Goal: Register for event/course

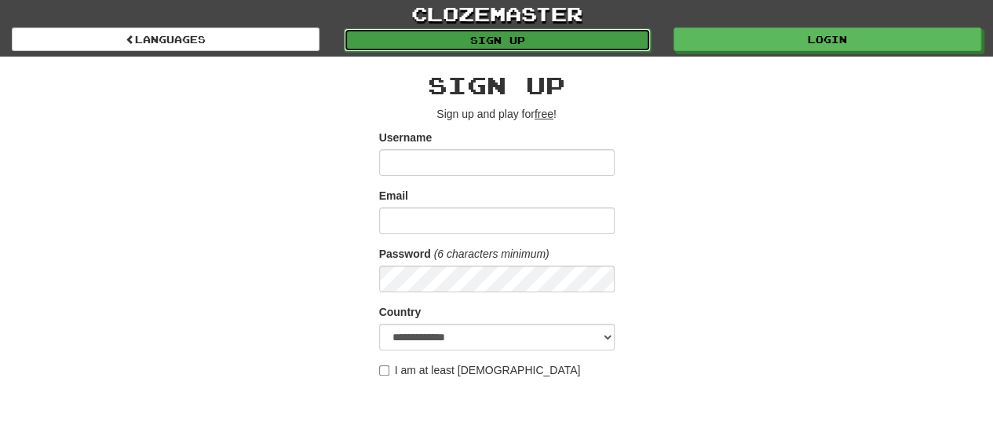
click at [530, 28] on link "Sign up" at bounding box center [498, 40] width 308 height 24
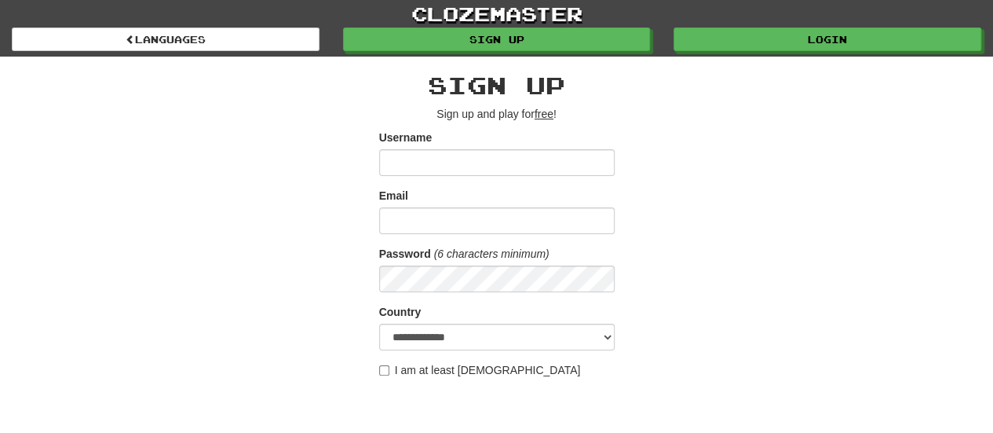
type input "*"
type input "****"
click at [441, 227] on input "Email" at bounding box center [497, 220] width 236 height 27
type input "**********"
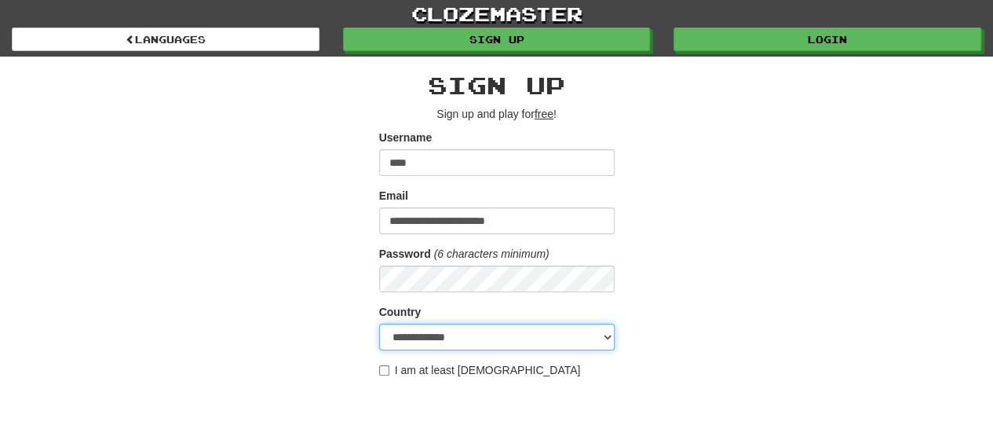
select select "**"
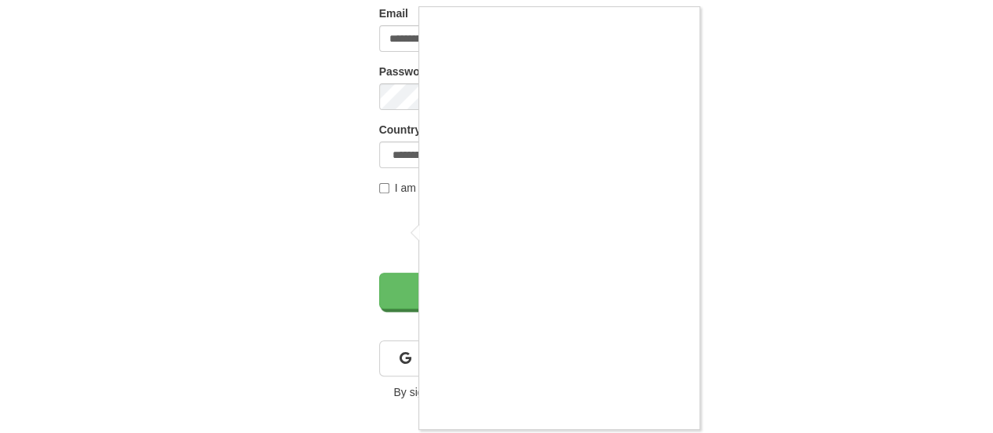
scroll to position [185, 0]
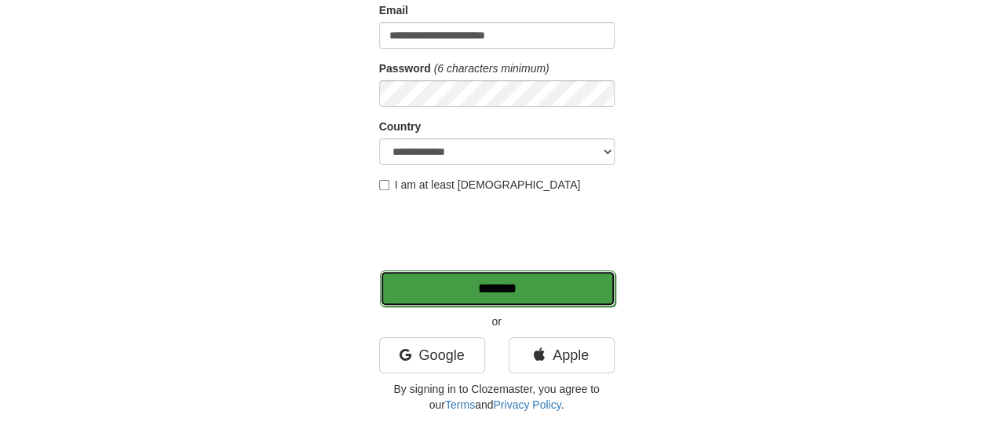
click at [510, 288] on input "*******" at bounding box center [498, 288] width 236 height 36
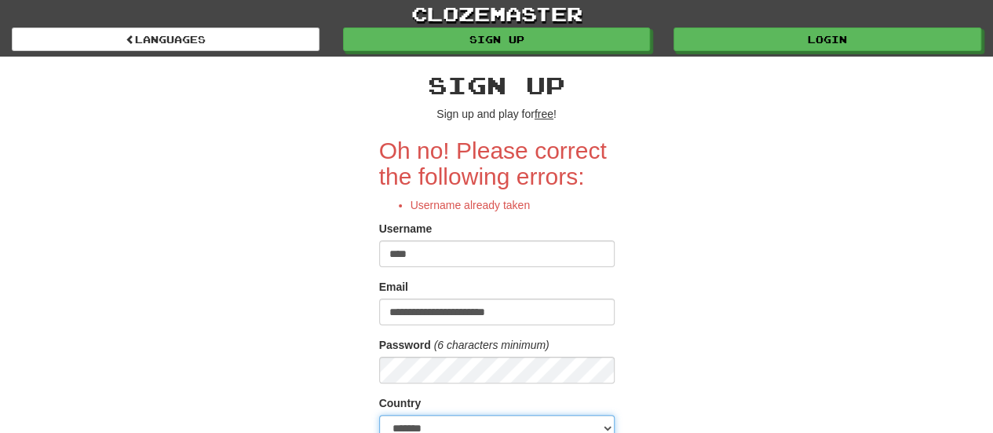
scroll to position [8, 0]
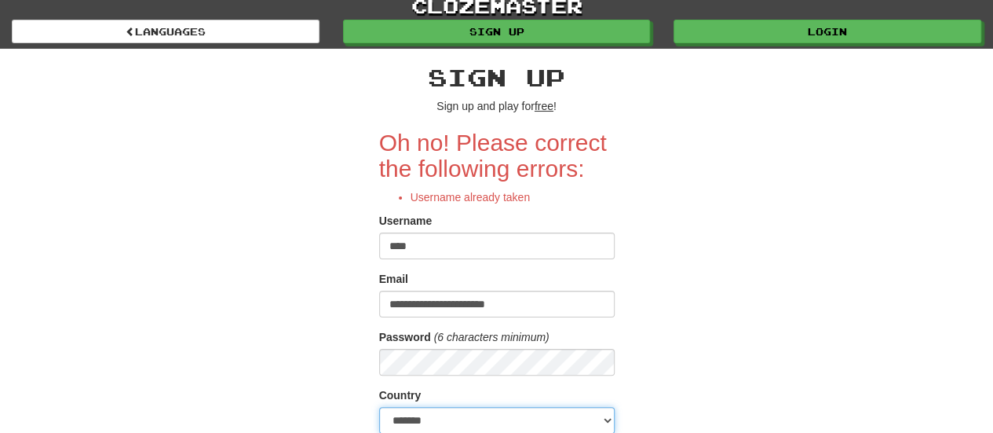
select select "**"
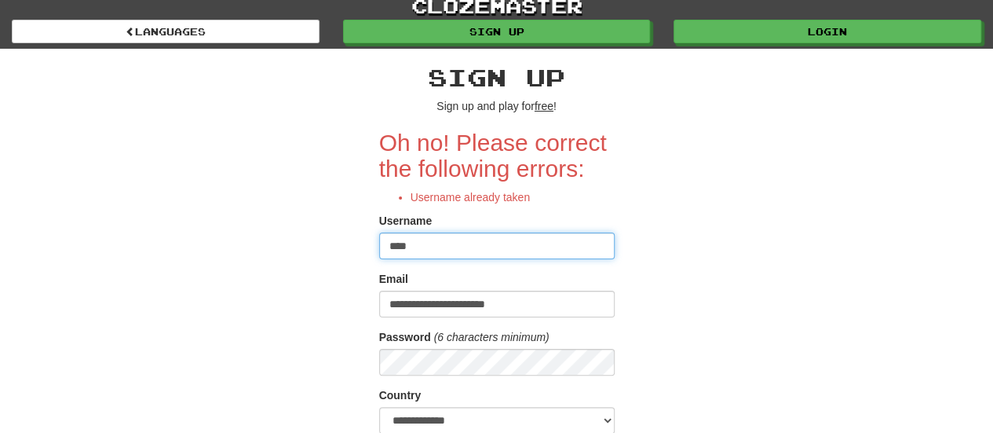
click at [504, 244] on input "****" at bounding box center [497, 245] width 236 height 27
type input "*"
type input "*********"
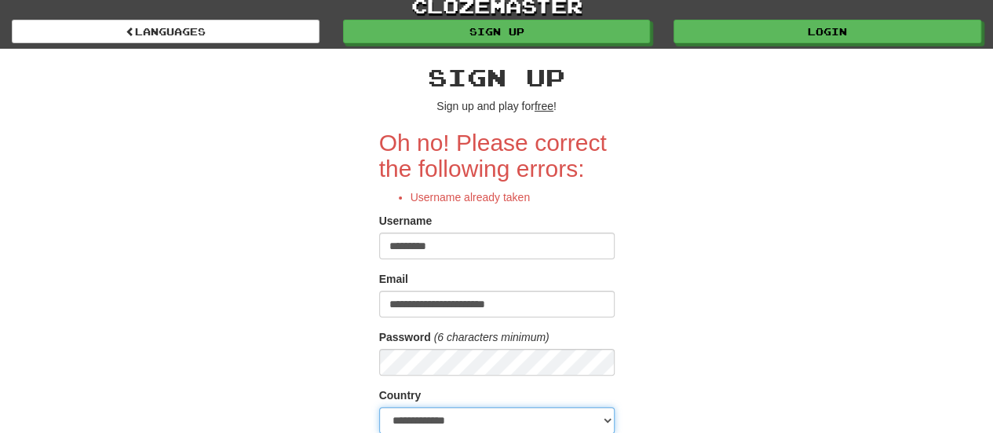
click at [526, 408] on select "**********" at bounding box center [497, 420] width 236 height 27
click at [379, 407] on select "**********" at bounding box center [497, 420] width 236 height 27
click at [701, 186] on div "**********" at bounding box center [497, 369] width 919 height 640
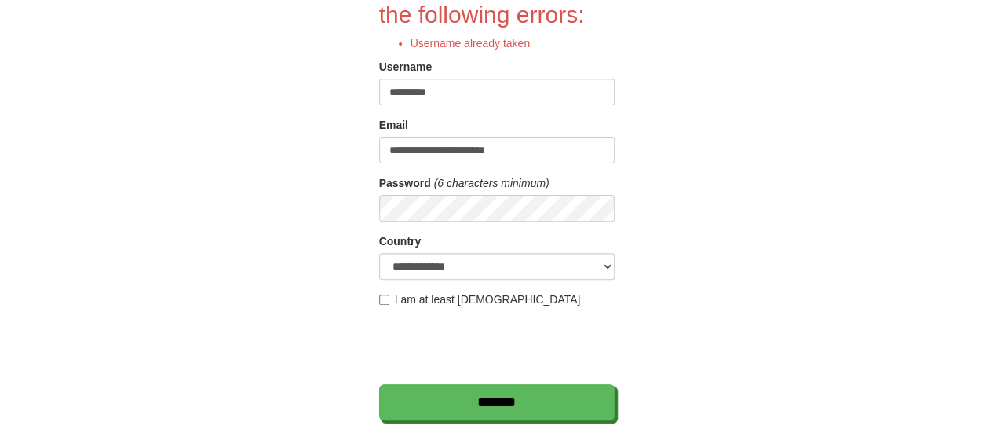
scroll to position [165, 0]
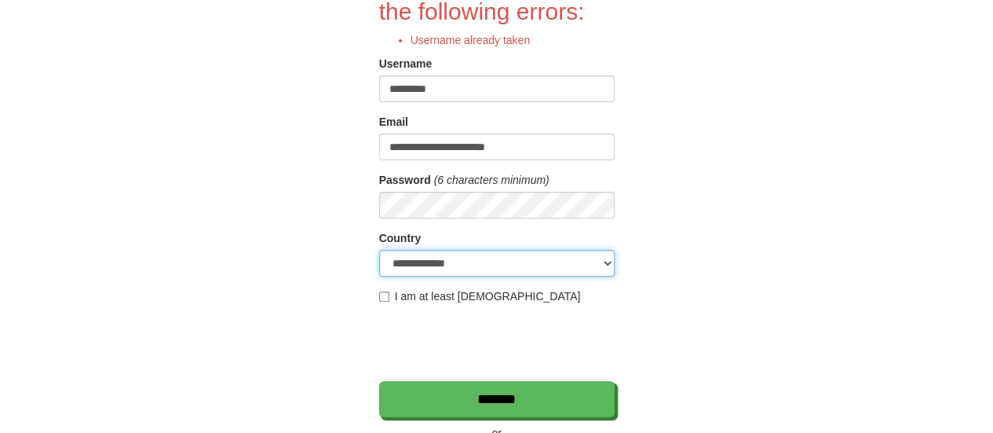
click at [595, 254] on select "**********" at bounding box center [497, 263] width 236 height 27
select select "**"
click at [379, 250] on select "**********" at bounding box center [497, 263] width 236 height 27
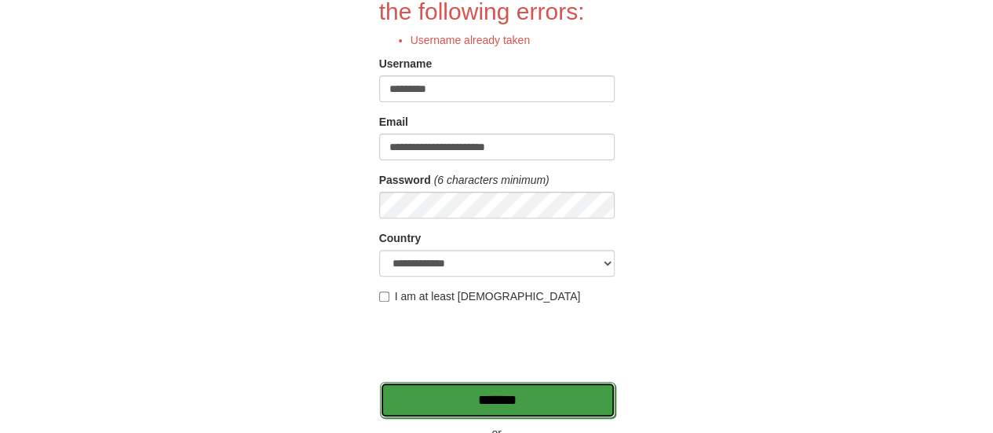
click at [441, 393] on input "*******" at bounding box center [498, 400] width 236 height 36
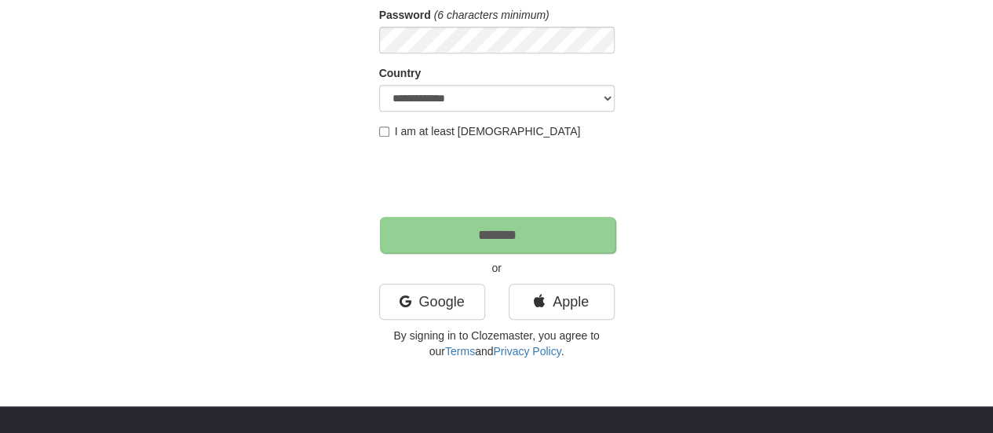
scroll to position [353, 0]
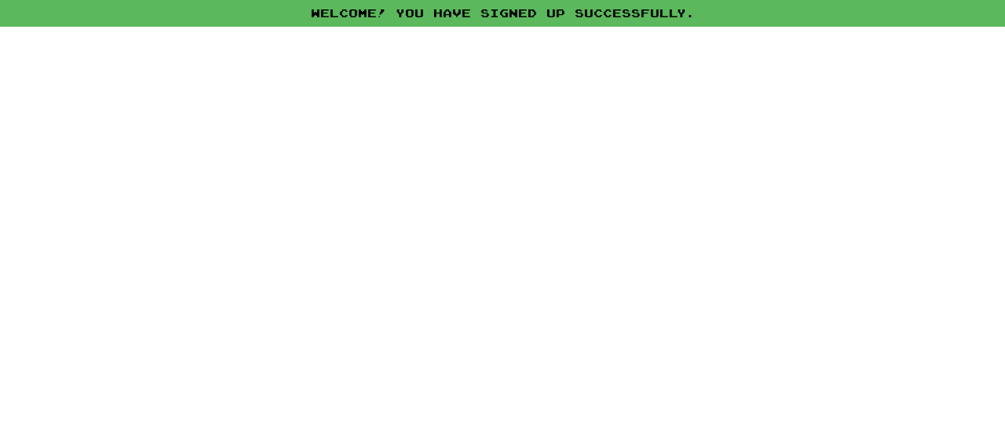
click at [520, 127] on div "Welcome! You have signed up successfully. × Automatic Translation Language Supp…" at bounding box center [502, 216] width 1005 height 433
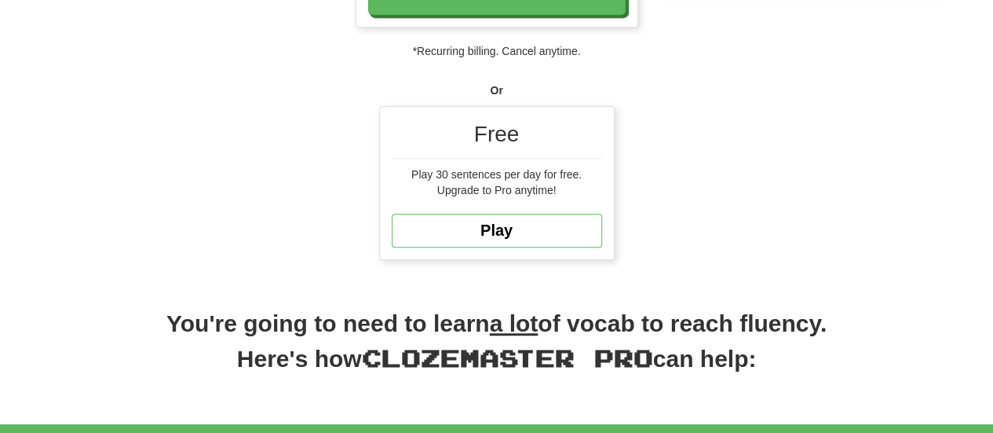
scroll to position [503, 0]
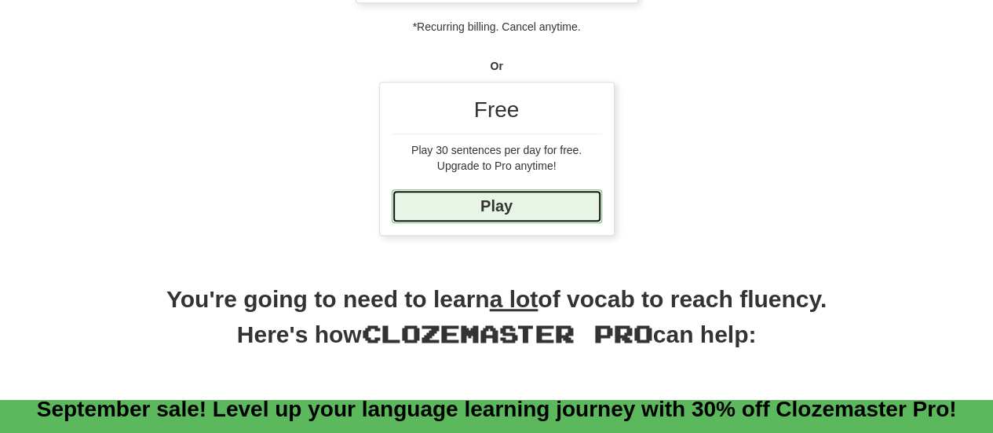
click at [527, 199] on link "Play" at bounding box center [497, 206] width 210 height 34
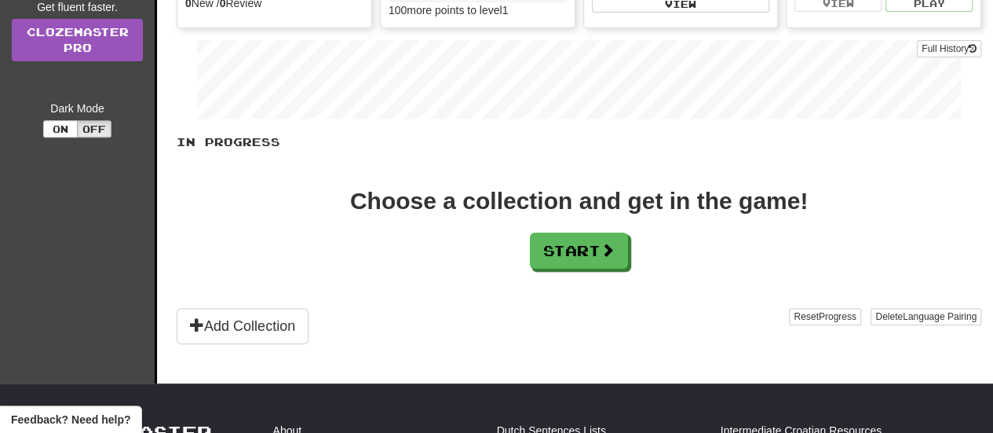
scroll to position [264, 0]
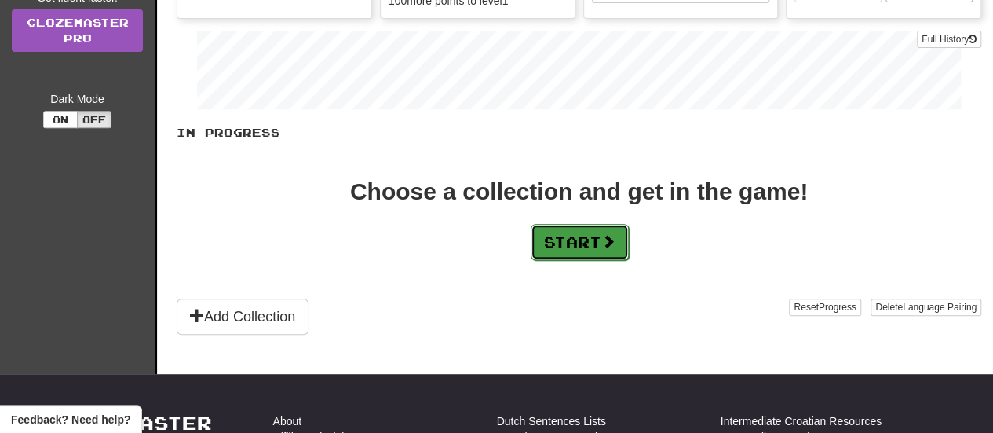
click at [562, 245] on button "Start" at bounding box center [580, 242] width 98 height 36
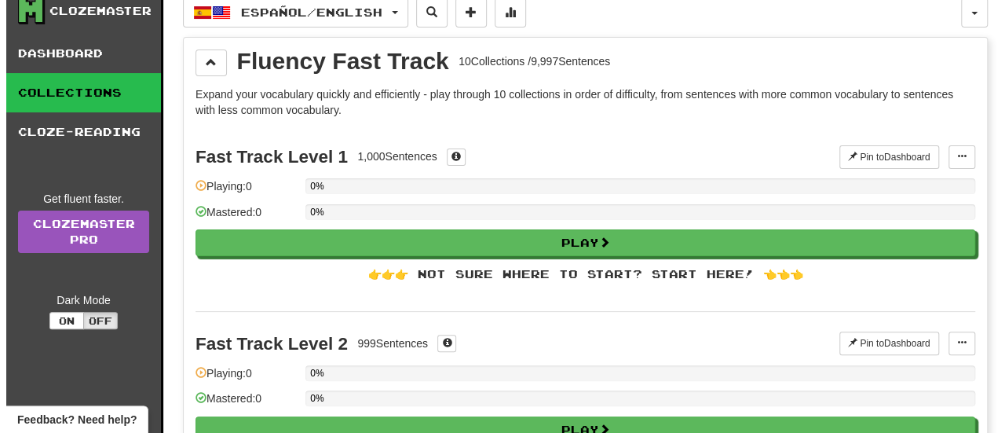
scroll to position [31, 0]
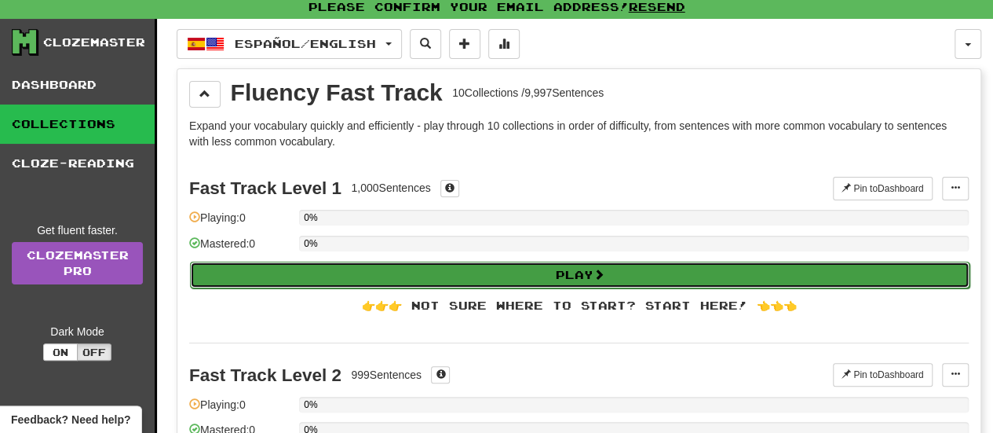
click at [661, 273] on button "Play" at bounding box center [580, 275] width 780 height 27
select select "**"
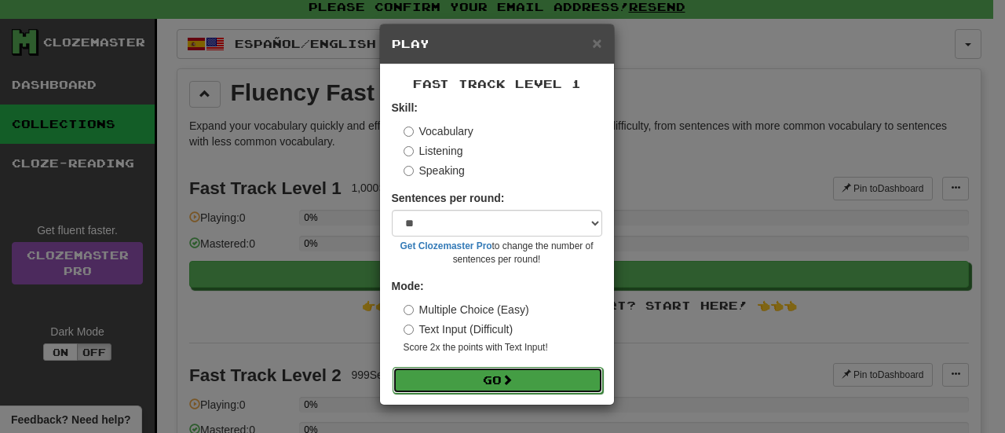
click at [529, 382] on button "Go" at bounding box center [498, 380] width 210 height 27
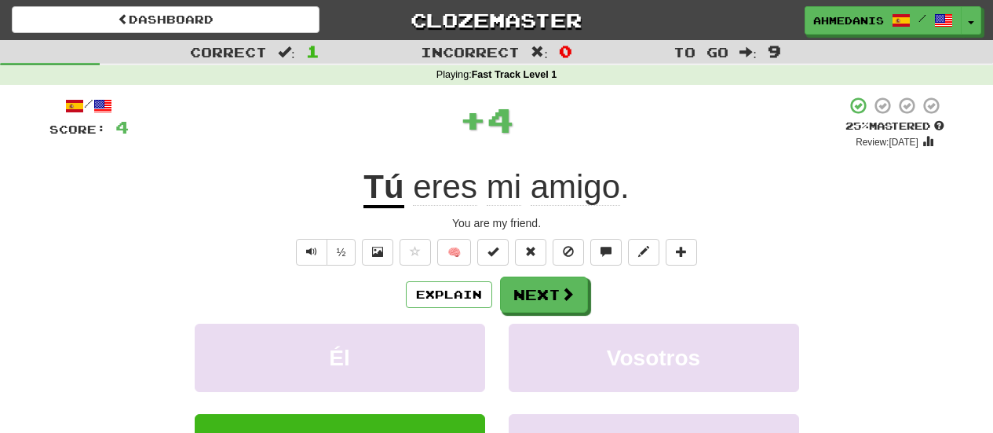
scroll to position [96, 0]
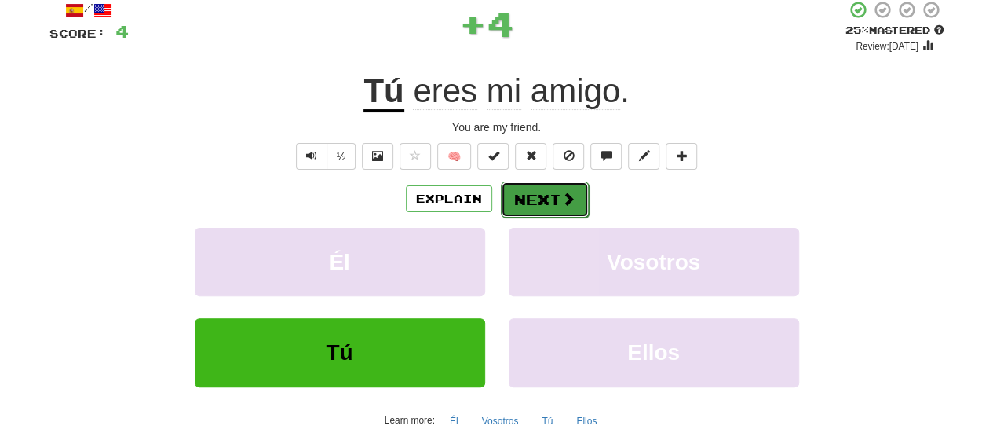
click at [531, 186] on button "Next" at bounding box center [545, 199] width 88 height 36
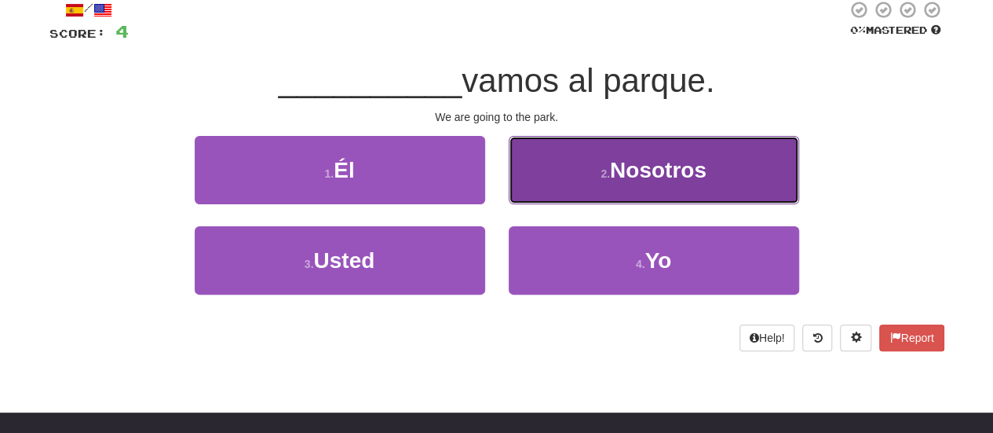
click at [598, 177] on button "2 . Nosotros" at bounding box center [654, 170] width 291 height 68
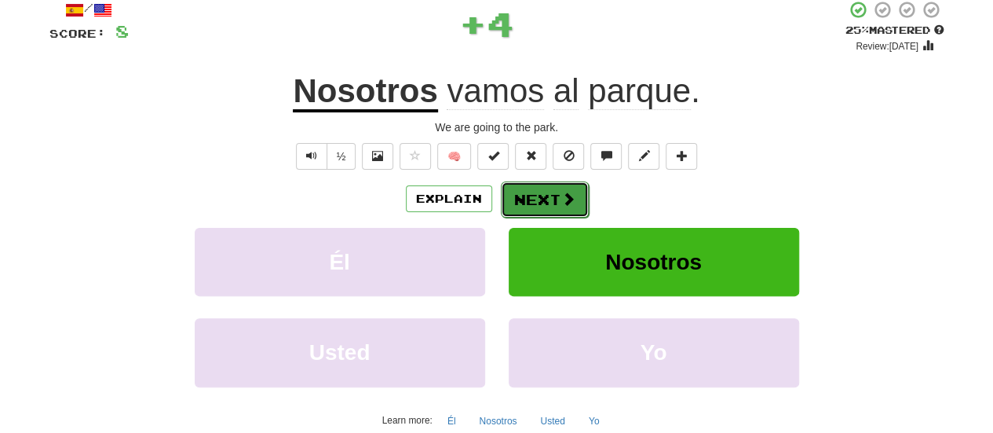
click at [514, 205] on button "Next" at bounding box center [545, 199] width 88 height 36
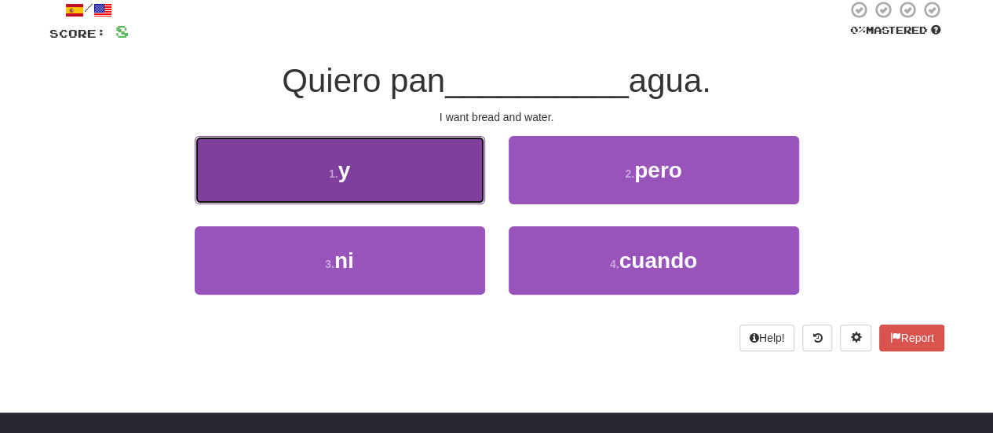
click at [338, 156] on button "1 . y" at bounding box center [340, 170] width 291 height 68
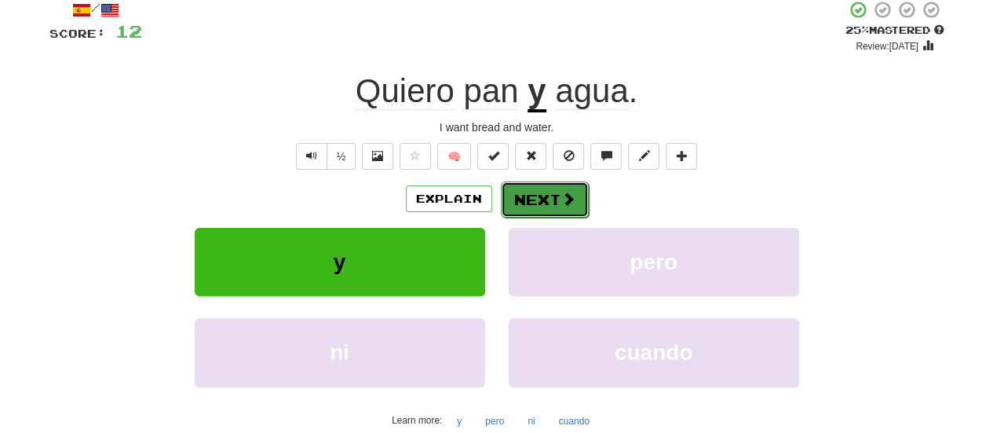
click at [539, 188] on button "Next" at bounding box center [545, 199] width 88 height 36
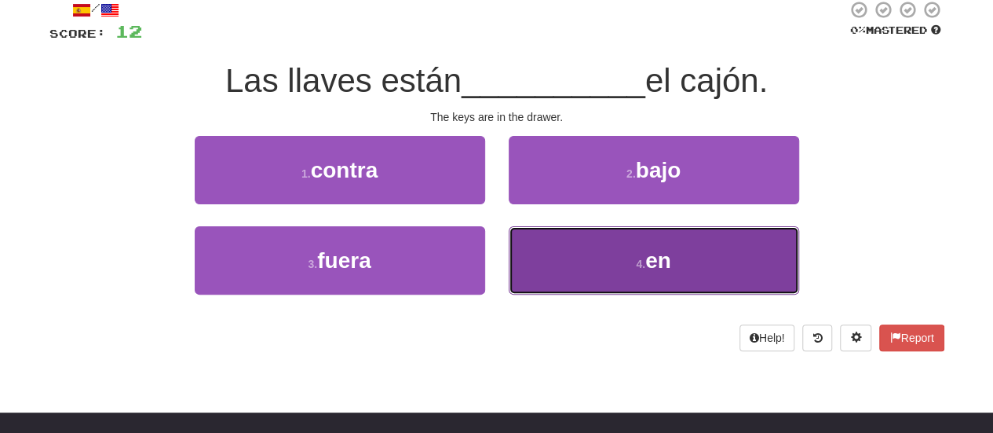
click at [647, 254] on span "en" at bounding box center [659, 260] width 26 height 24
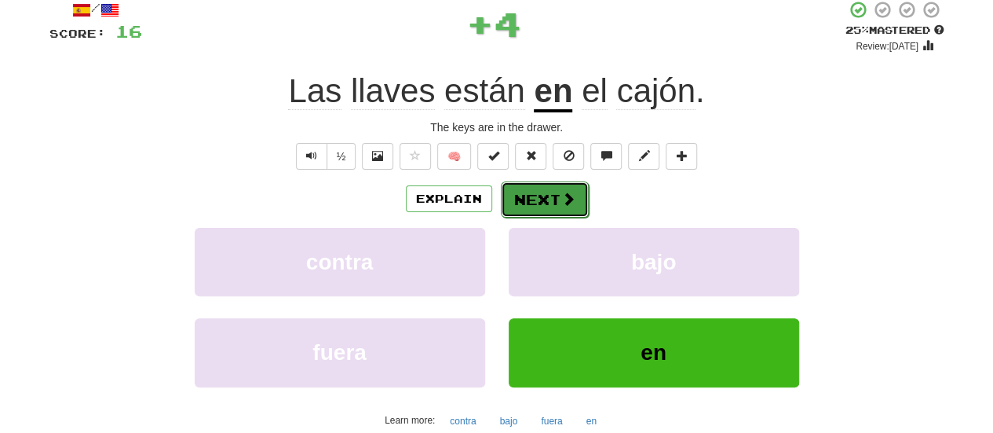
click at [536, 197] on button "Next" at bounding box center [545, 199] width 88 height 36
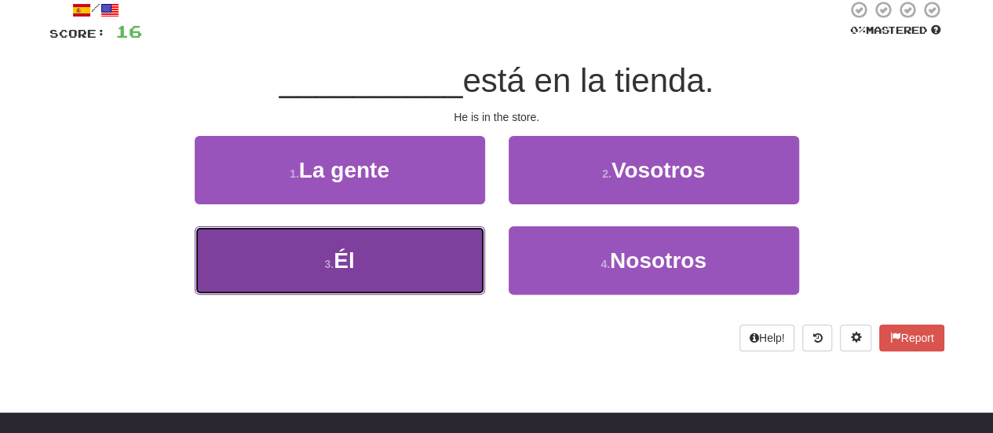
click at [405, 267] on button "3 . Él" at bounding box center [340, 260] width 291 height 68
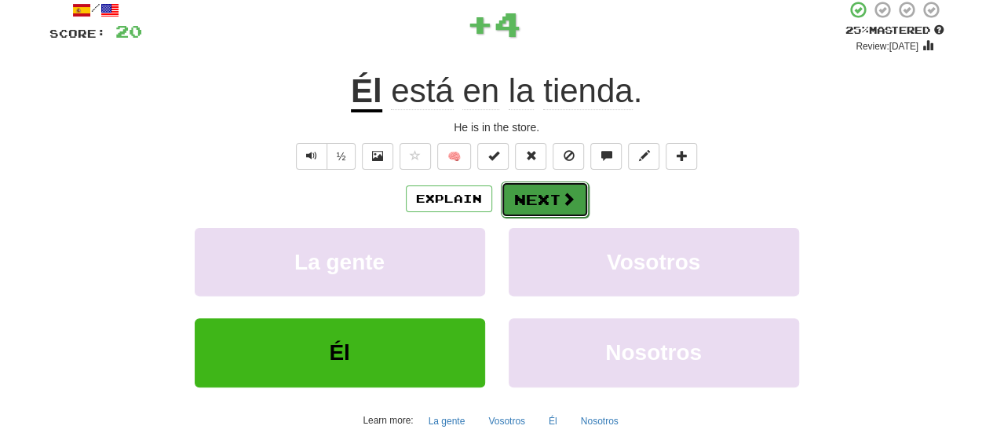
click at [539, 191] on button "Next" at bounding box center [545, 199] width 88 height 36
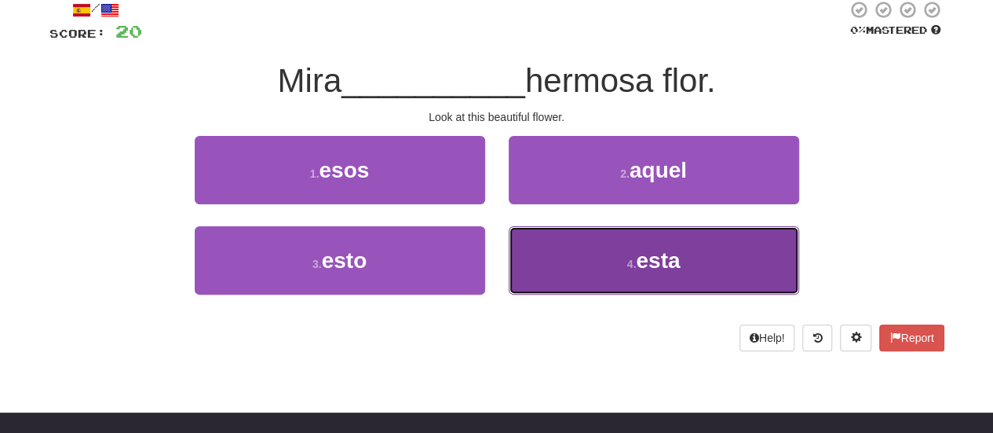
click at [587, 257] on button "4 . esta" at bounding box center [654, 260] width 291 height 68
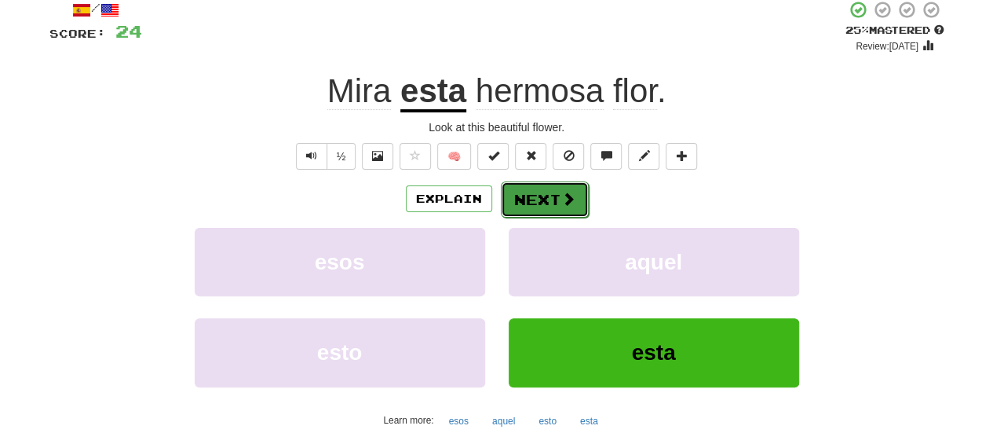
click at [536, 187] on button "Next" at bounding box center [545, 199] width 88 height 36
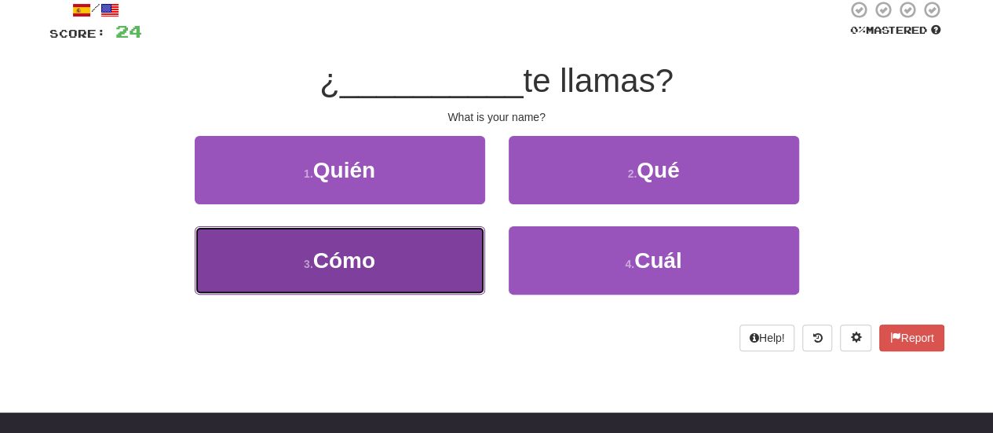
click at [368, 271] on span "Cómo" at bounding box center [344, 260] width 62 height 24
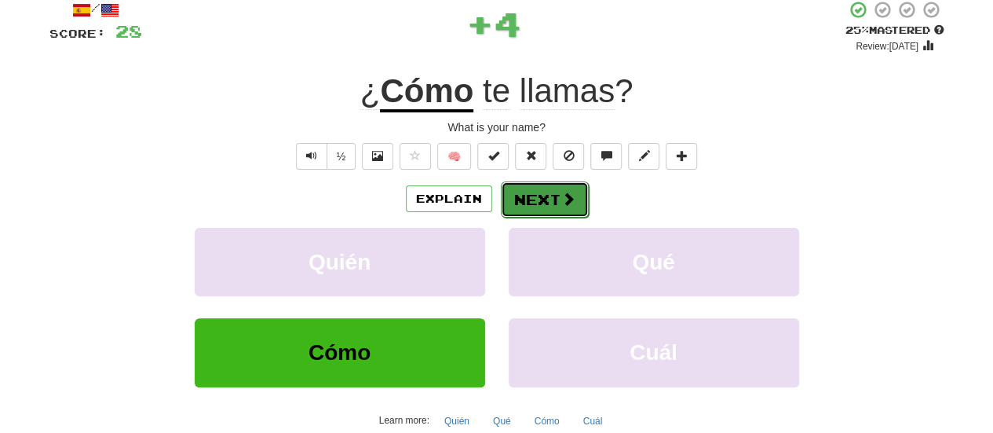
click at [525, 192] on button "Next" at bounding box center [545, 199] width 88 height 36
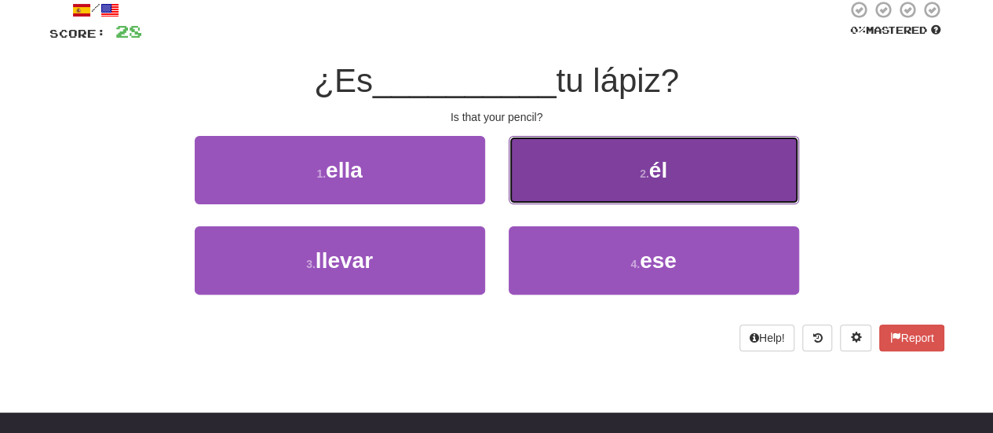
click at [617, 172] on button "2 . él" at bounding box center [654, 170] width 291 height 68
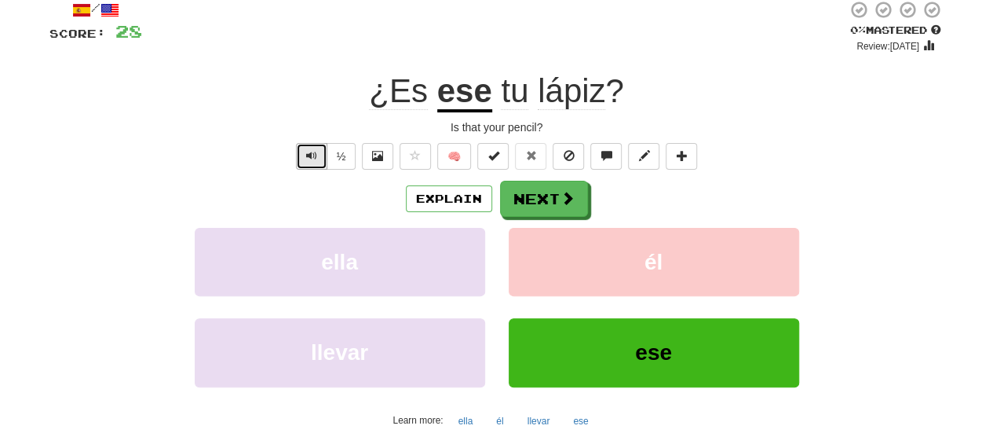
click at [309, 165] on button "Text-to-speech controls" at bounding box center [311, 156] width 31 height 27
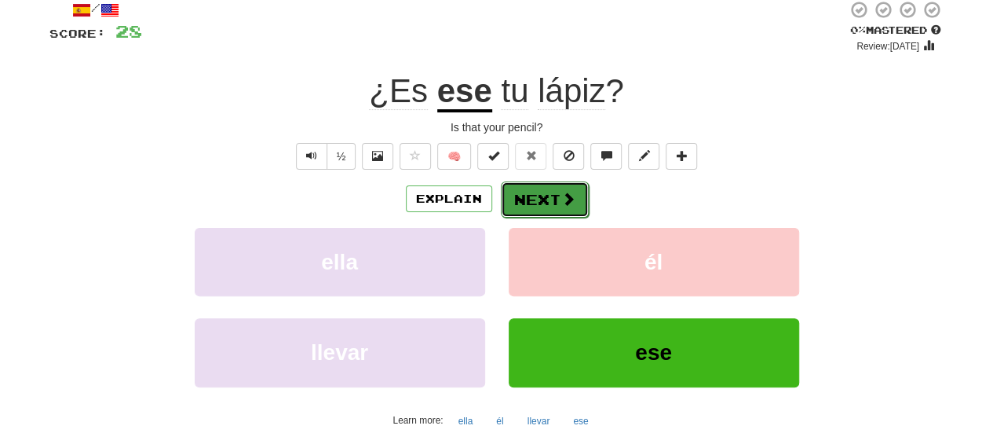
click at [532, 213] on button "Next" at bounding box center [545, 199] width 88 height 36
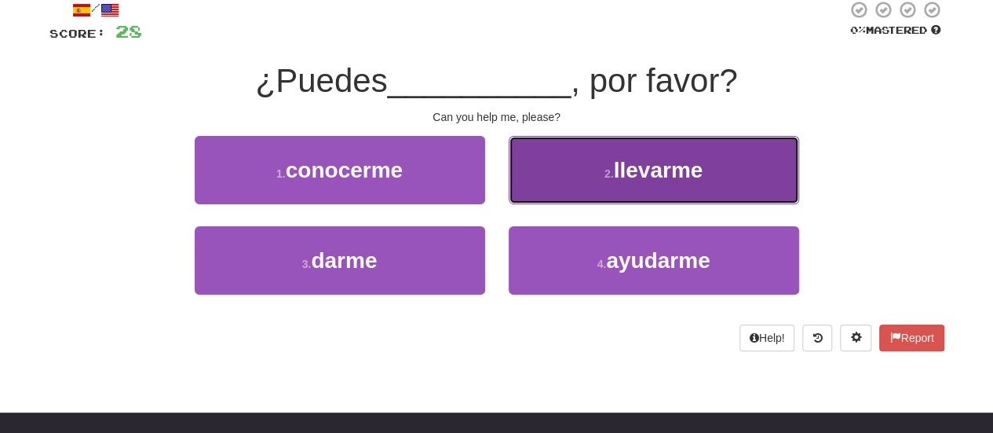
click at [576, 170] on button "2 . llevarme" at bounding box center [654, 170] width 291 height 68
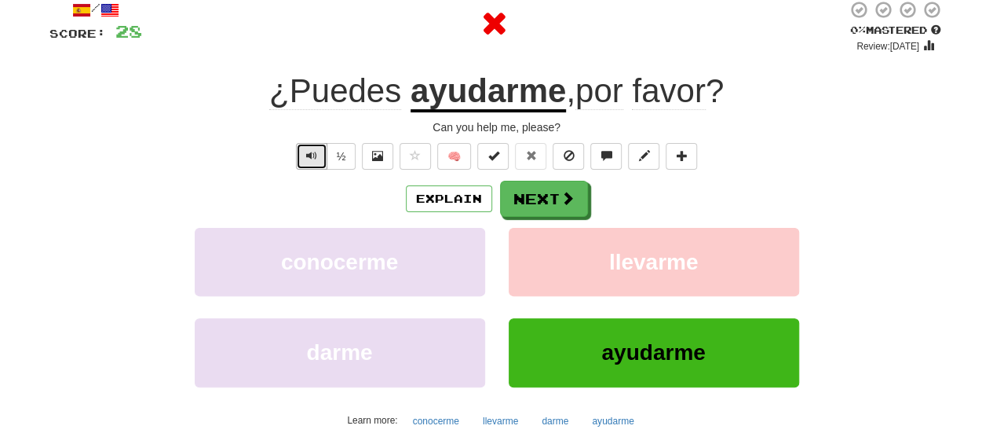
click at [315, 158] on span "Text-to-speech controls" at bounding box center [311, 155] width 11 height 11
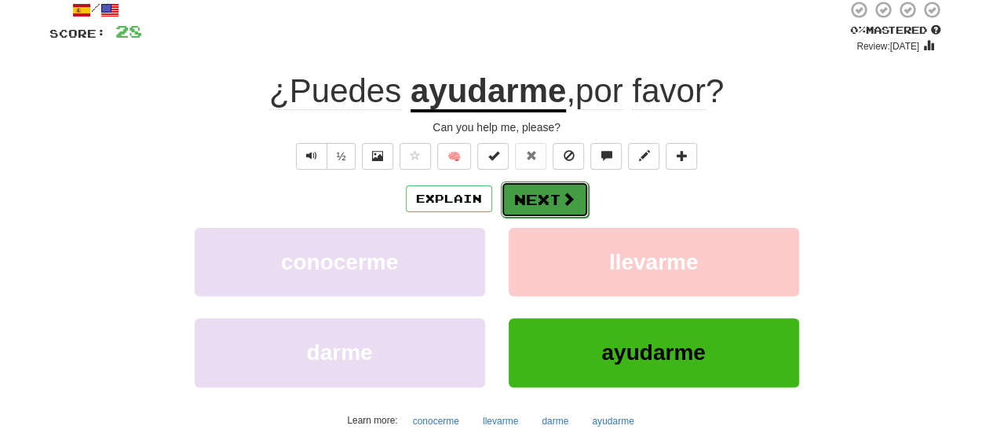
click at [531, 185] on button "Next" at bounding box center [545, 199] width 88 height 36
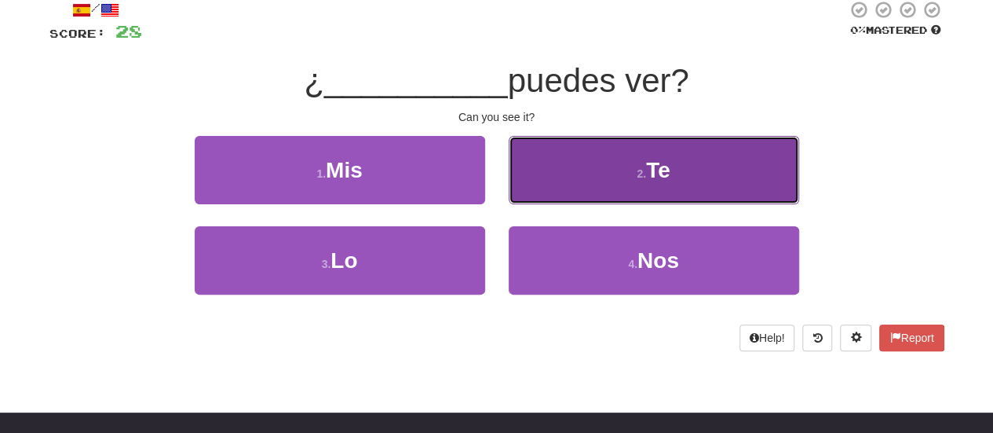
click at [556, 161] on button "2 . Te" at bounding box center [654, 170] width 291 height 68
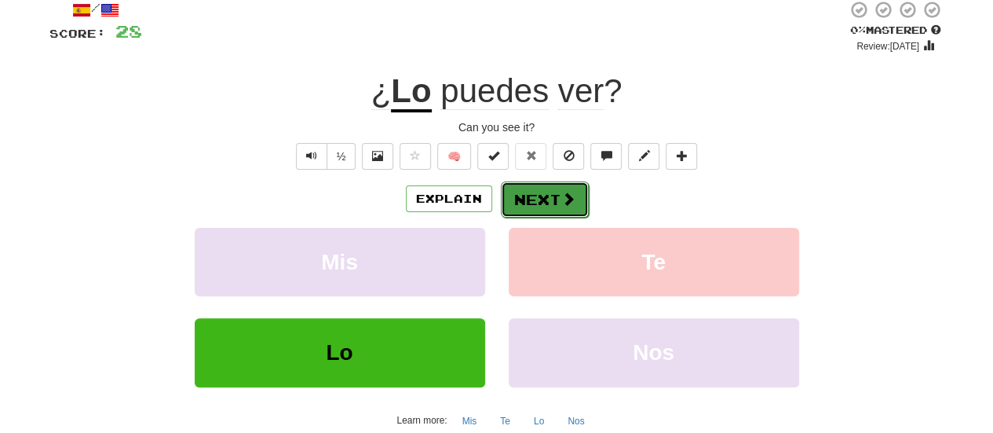
click at [543, 197] on button "Next" at bounding box center [545, 199] width 88 height 36
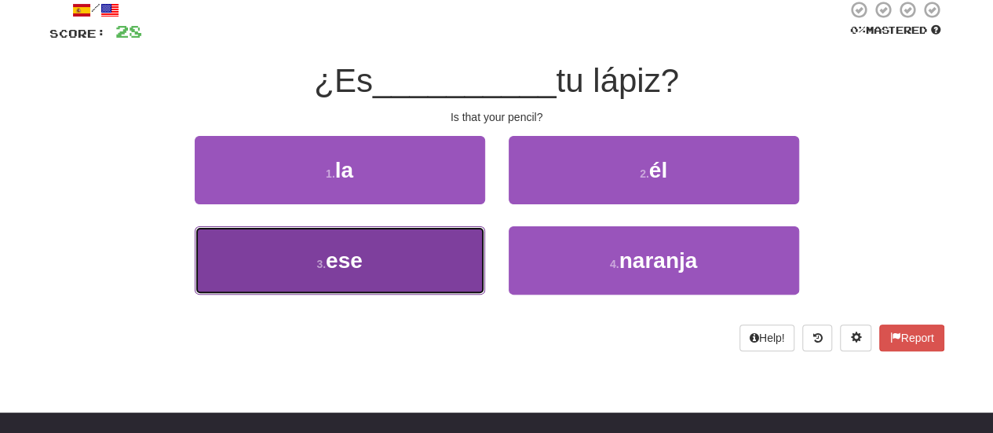
click at [427, 244] on button "3 . ese" at bounding box center [340, 260] width 291 height 68
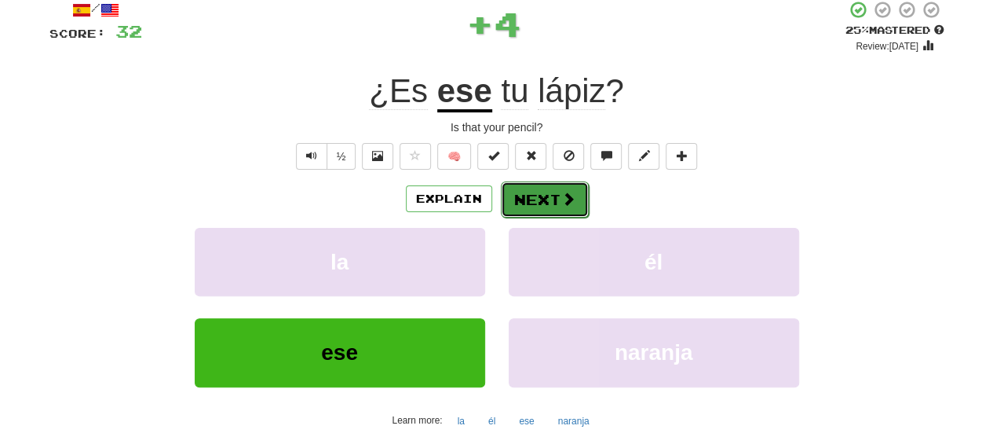
click at [563, 197] on span at bounding box center [568, 199] width 14 height 14
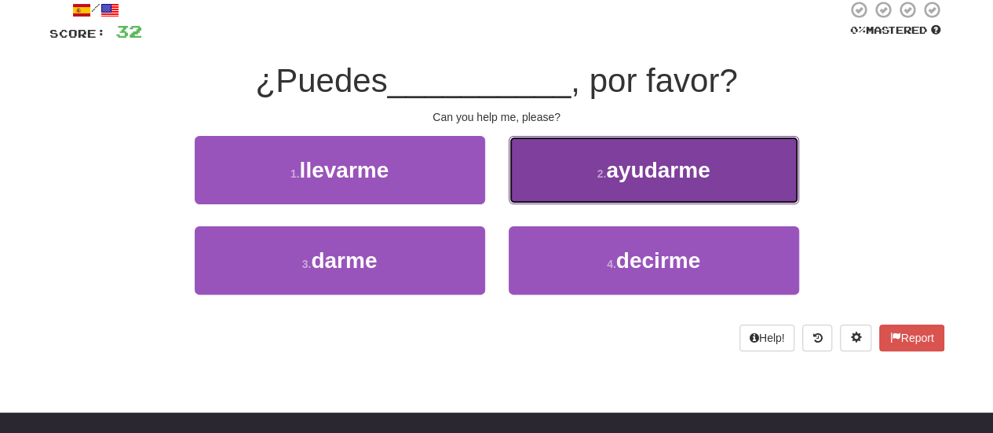
click at [553, 177] on button "2 . ayudarme" at bounding box center [654, 170] width 291 height 68
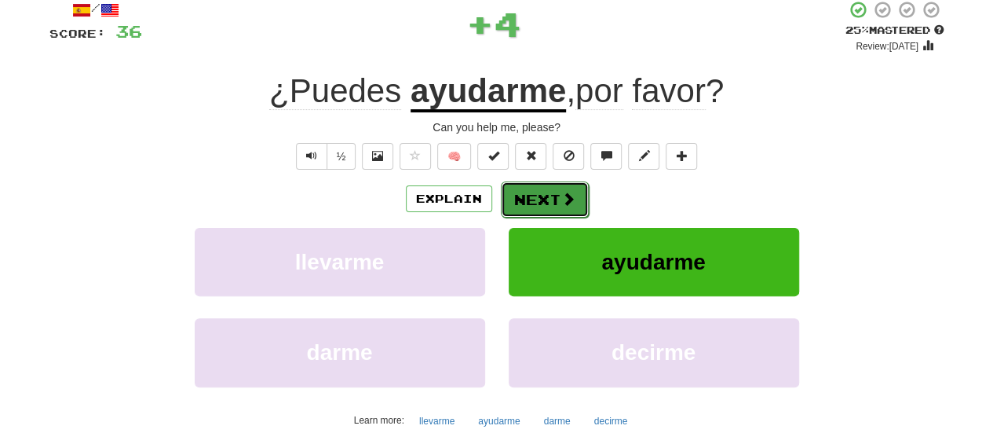
click at [532, 196] on button "Next" at bounding box center [545, 199] width 88 height 36
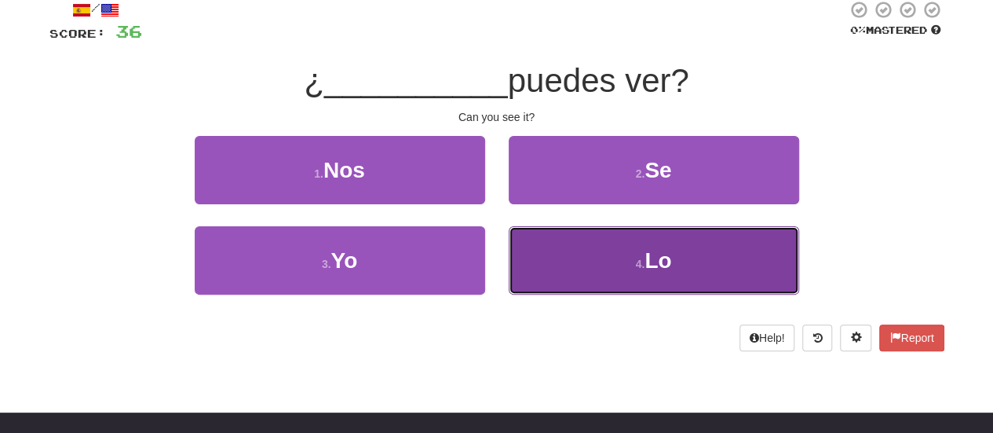
click at [591, 258] on button "4 . Lo" at bounding box center [654, 260] width 291 height 68
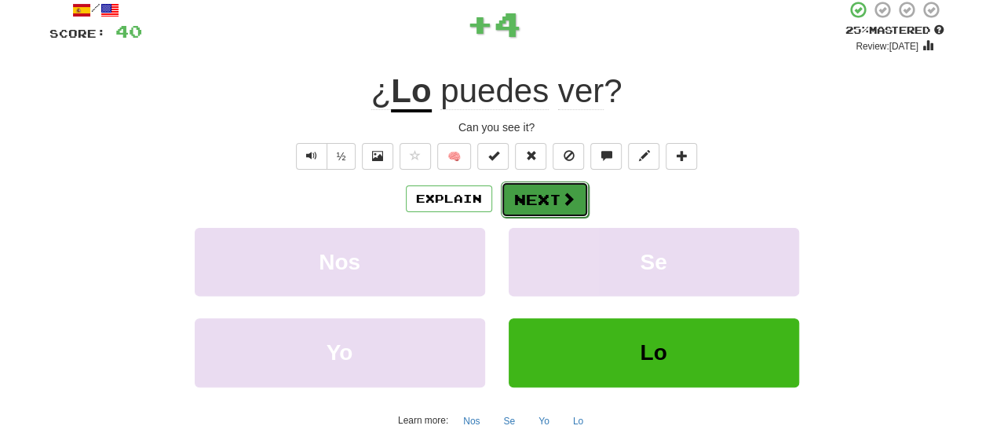
click at [561, 197] on span at bounding box center [568, 199] width 14 height 14
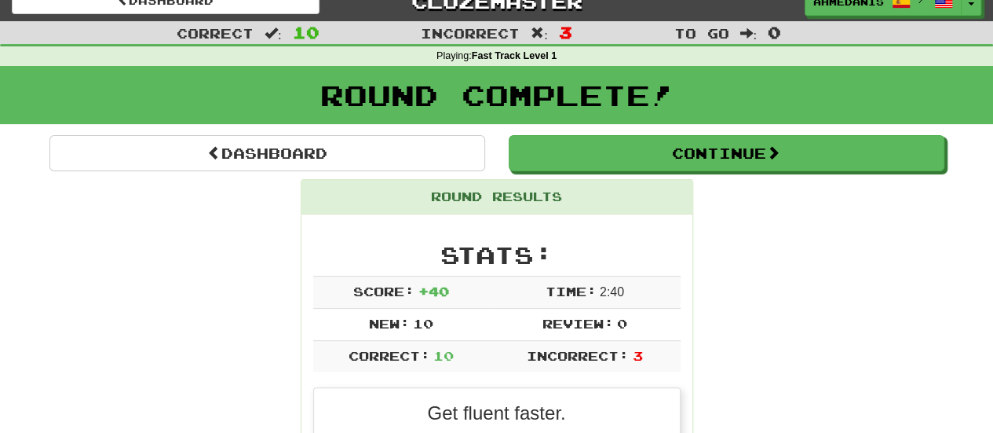
scroll to position [0, 0]
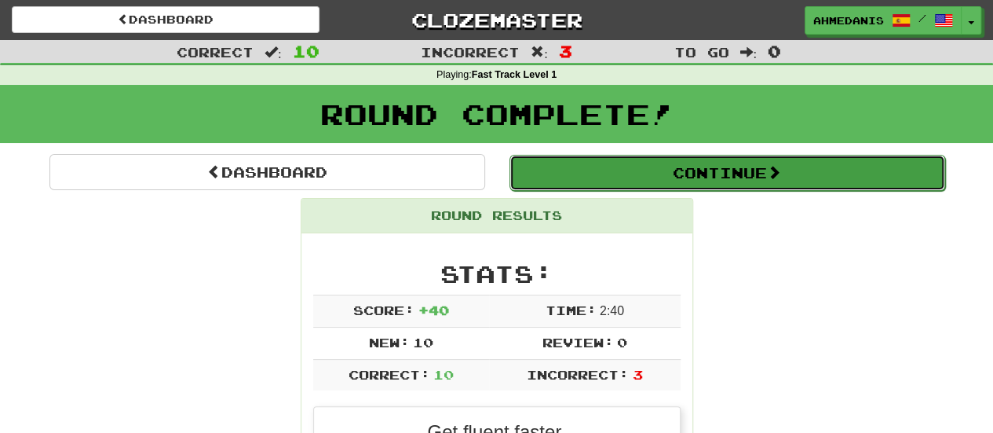
click at [602, 167] on button "Continue" at bounding box center [728, 173] width 436 height 36
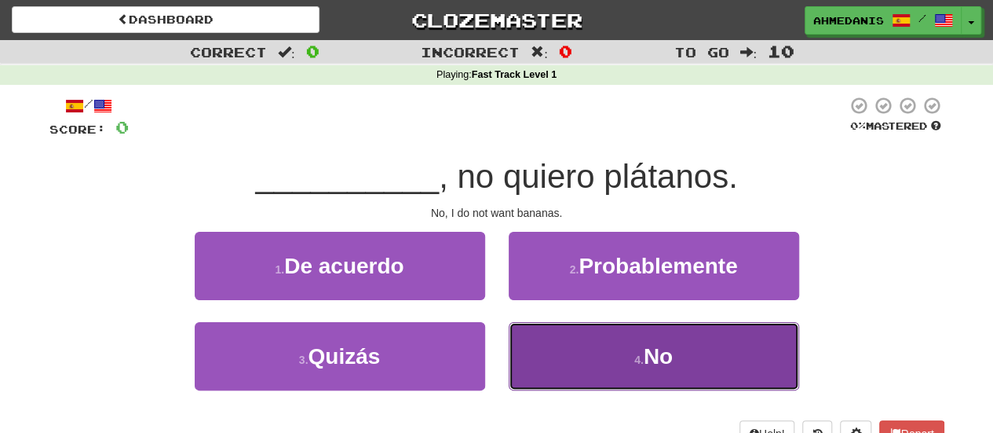
click at [594, 350] on button "4 . No" at bounding box center [654, 356] width 291 height 68
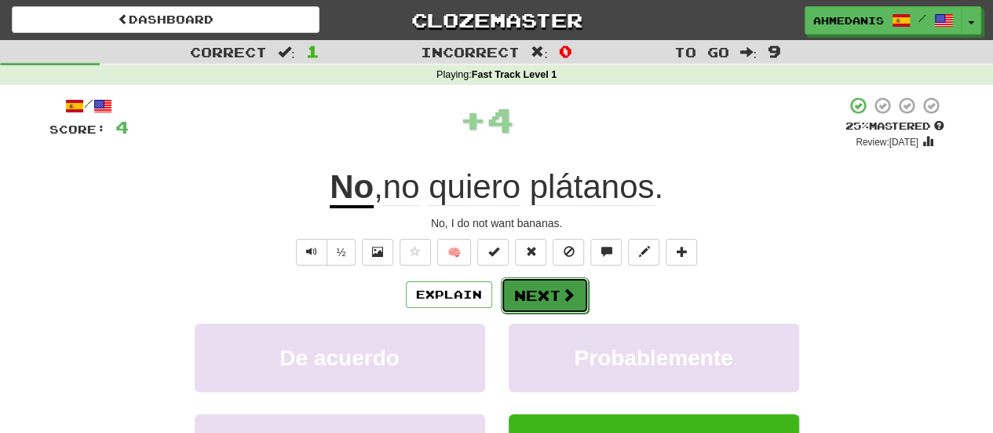
click at [550, 279] on button "Next" at bounding box center [545, 295] width 88 height 36
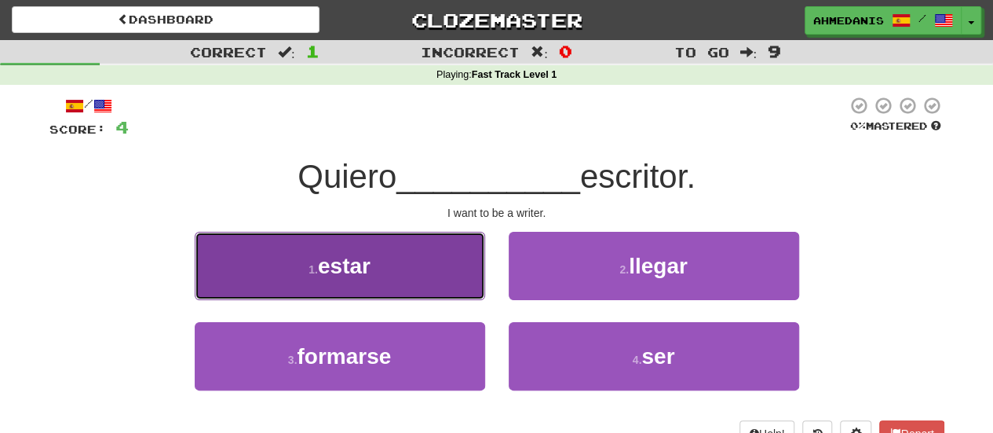
click at [407, 287] on button "1 . estar" at bounding box center [340, 266] width 291 height 68
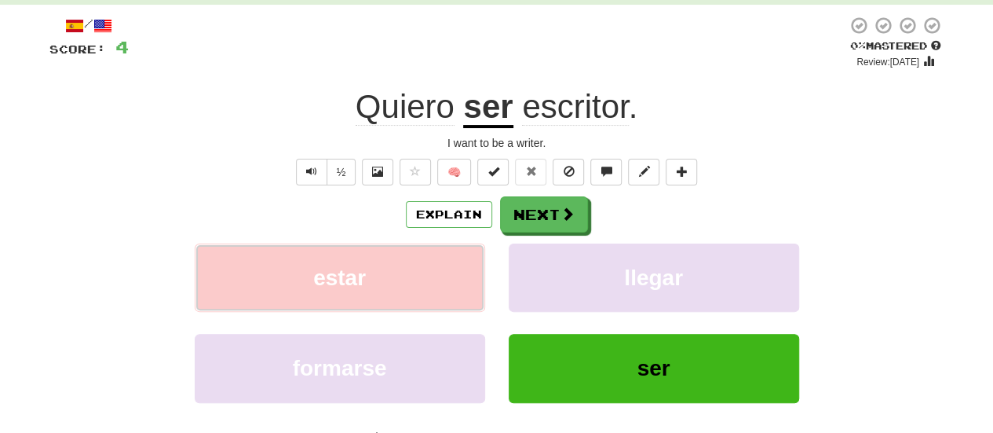
scroll to position [129, 0]
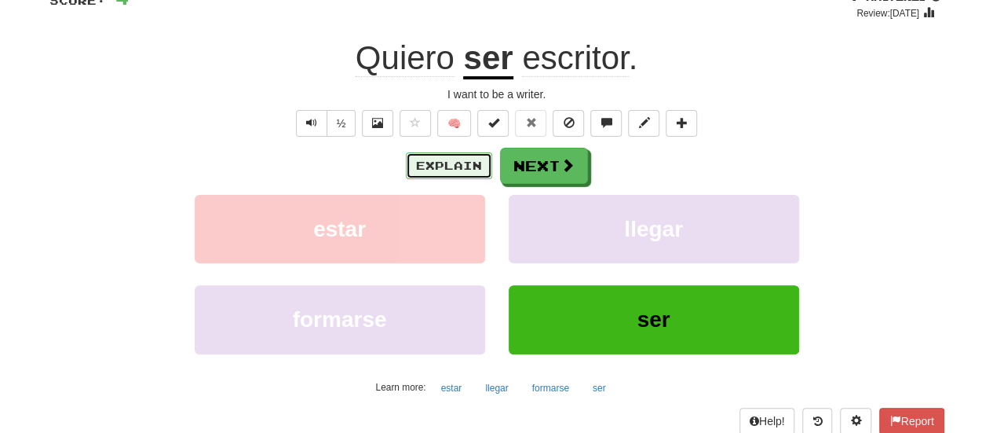
click at [452, 172] on button "Explain" at bounding box center [449, 165] width 86 height 27
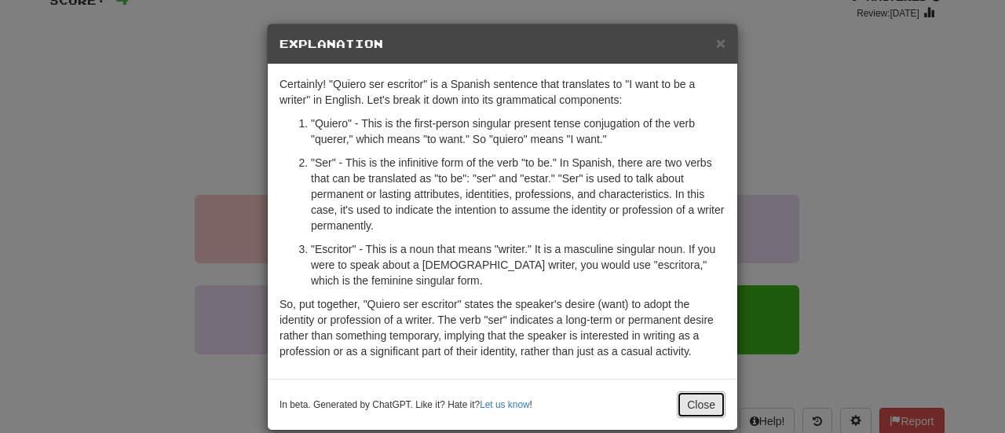
click at [677, 408] on button "Close" at bounding box center [701, 404] width 49 height 27
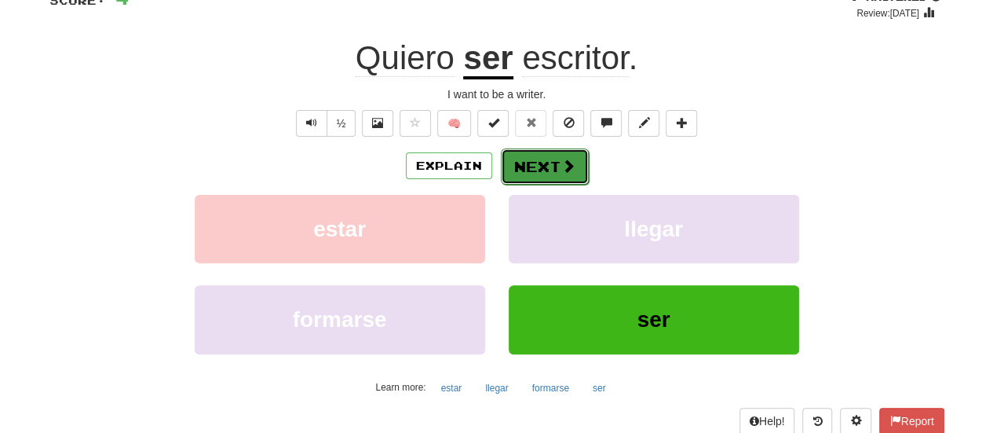
click at [526, 159] on button "Next" at bounding box center [545, 166] width 88 height 36
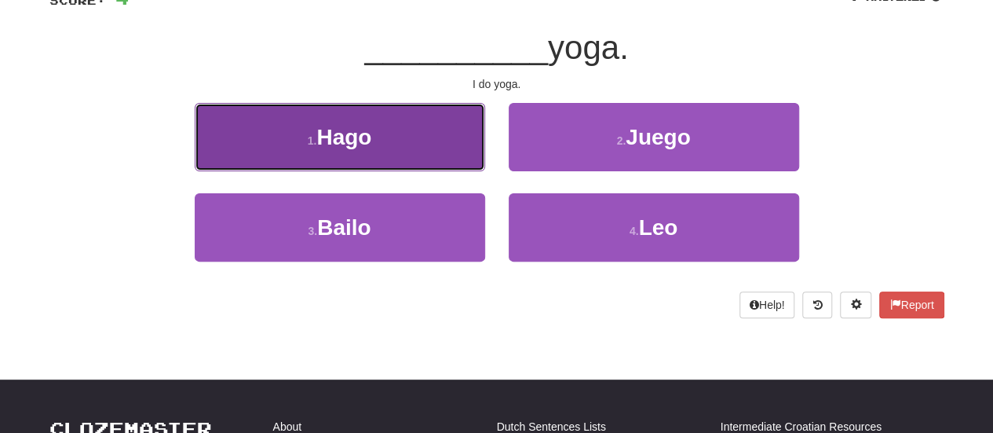
click at [327, 133] on span "Hago" at bounding box center [343, 137] width 55 height 24
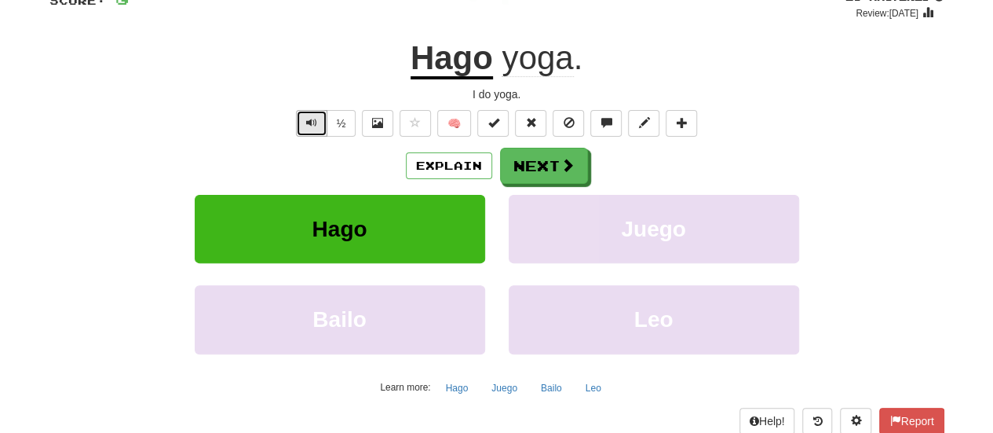
click at [297, 127] on button "Text-to-speech controls" at bounding box center [311, 123] width 31 height 27
click at [309, 123] on span "Text-to-speech controls" at bounding box center [311, 122] width 11 height 11
click at [304, 125] on button "Text-to-speech controls" at bounding box center [311, 123] width 31 height 27
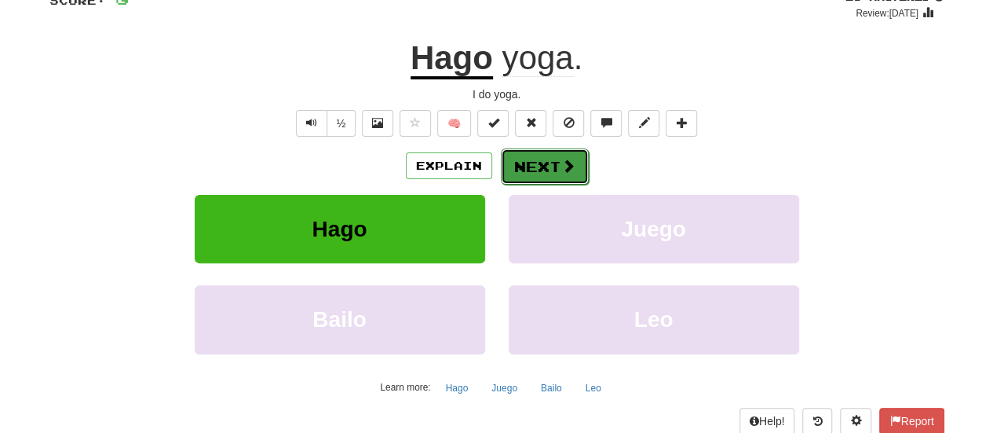
click at [527, 157] on button "Next" at bounding box center [545, 166] width 88 height 36
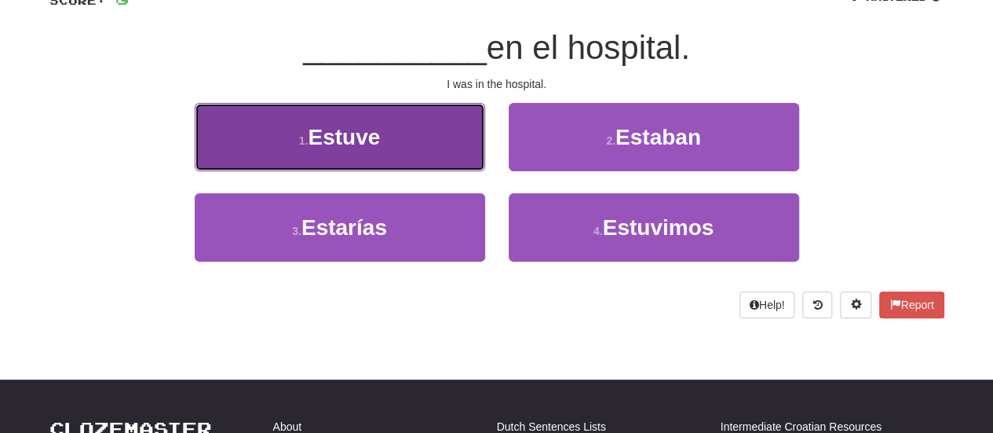
click at [375, 126] on span "Estuve" at bounding box center [344, 137] width 72 height 24
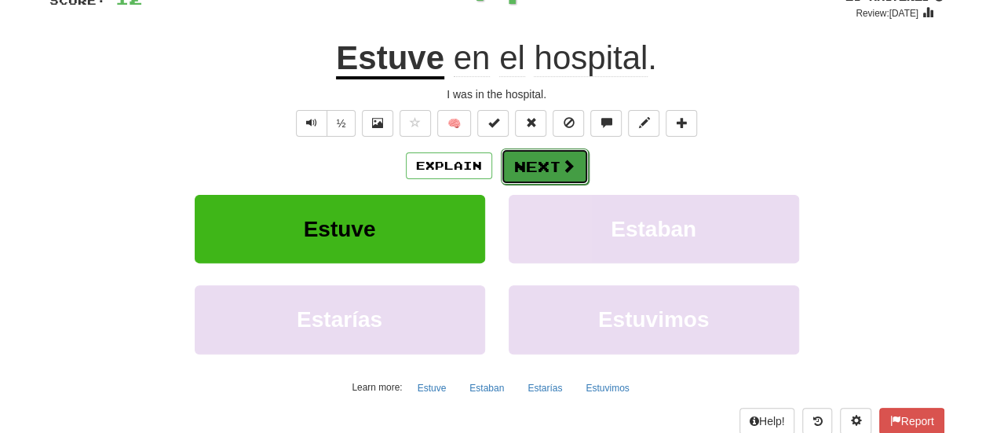
click at [530, 170] on button "Next" at bounding box center [545, 166] width 88 height 36
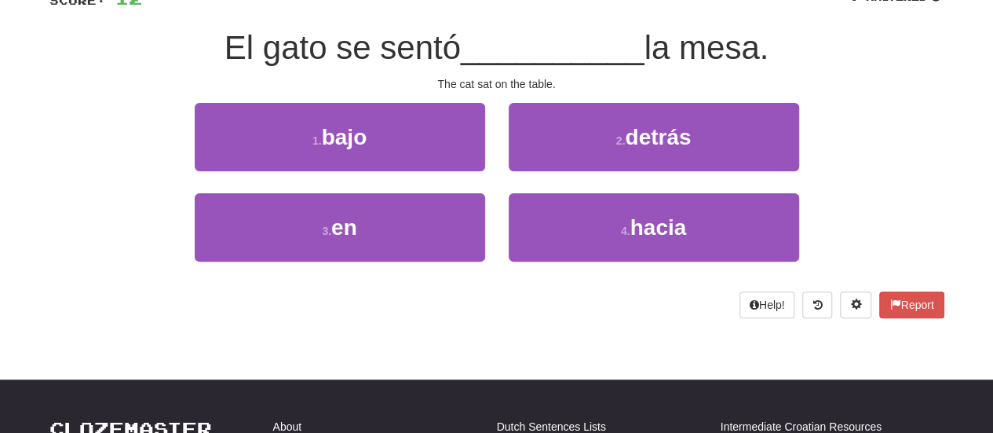
click at [518, 313] on div "Help! Report" at bounding box center [496, 304] width 895 height 27
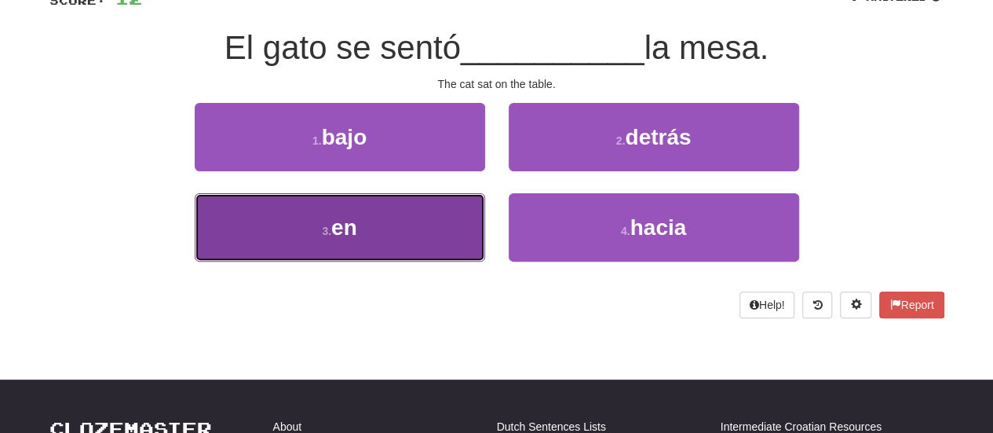
click at [391, 238] on button "3 . en" at bounding box center [340, 227] width 291 height 68
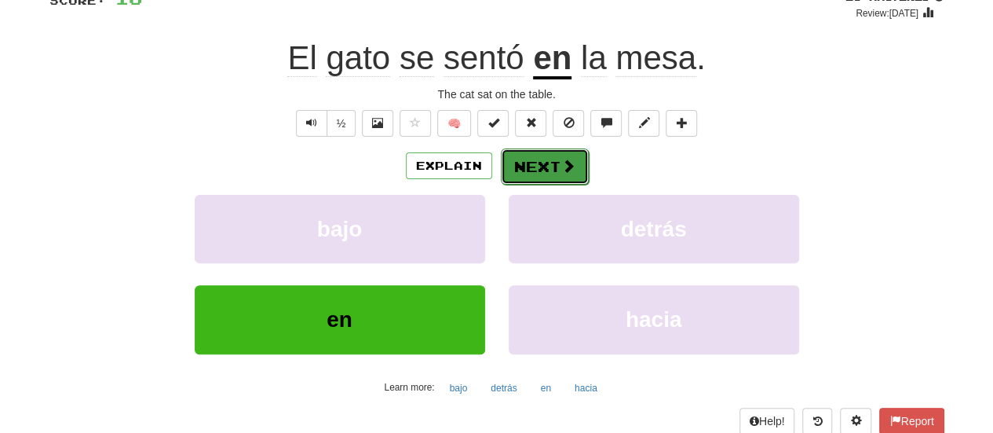
click at [515, 163] on button "Next" at bounding box center [545, 166] width 88 height 36
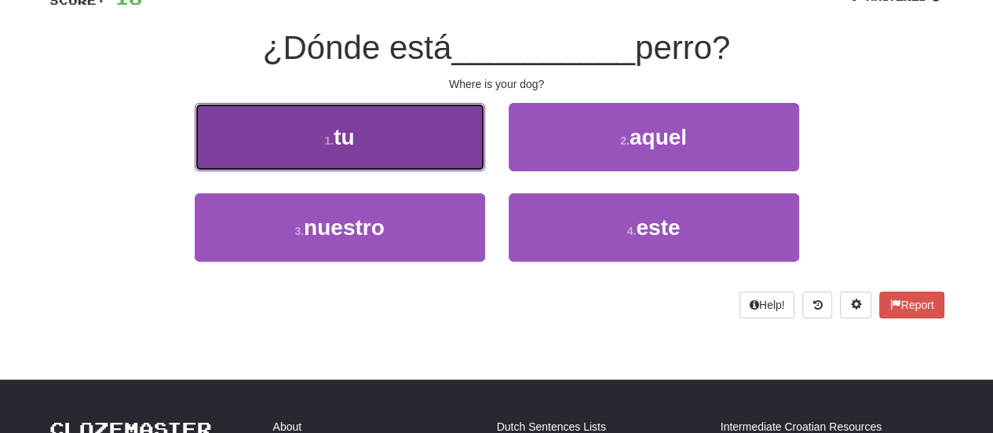
click at [379, 114] on button "1 . tu" at bounding box center [340, 137] width 291 height 68
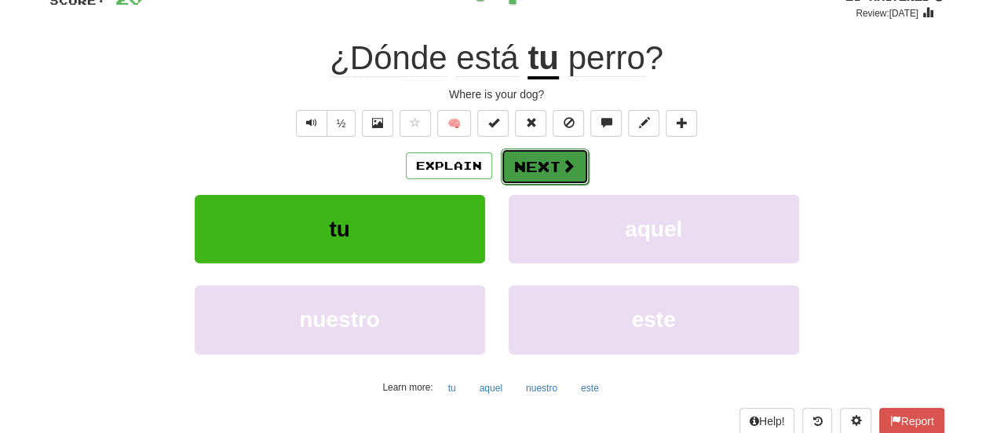
click at [538, 163] on button "Next" at bounding box center [545, 166] width 88 height 36
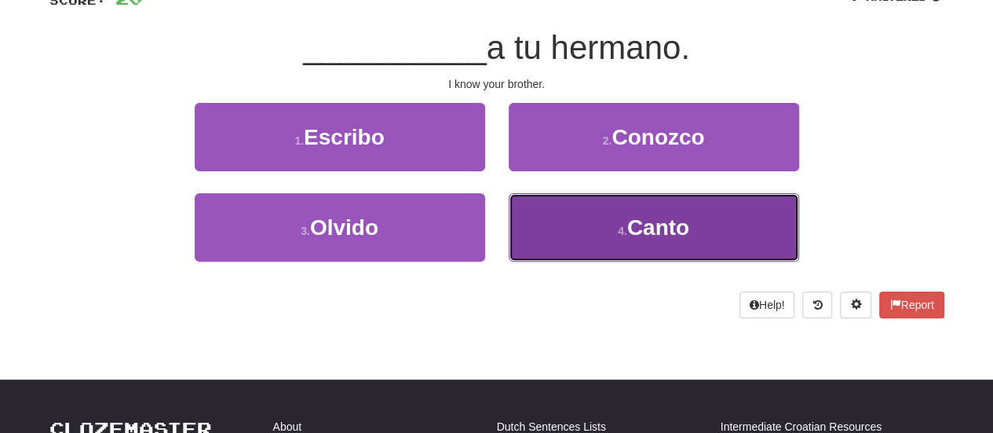
click at [622, 229] on small "4 ." at bounding box center [622, 231] width 9 height 13
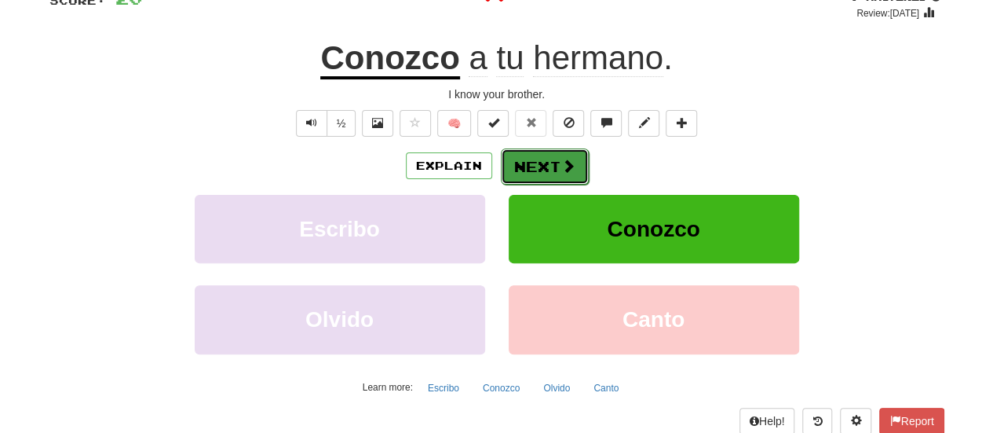
click at [543, 151] on button "Next" at bounding box center [545, 166] width 88 height 36
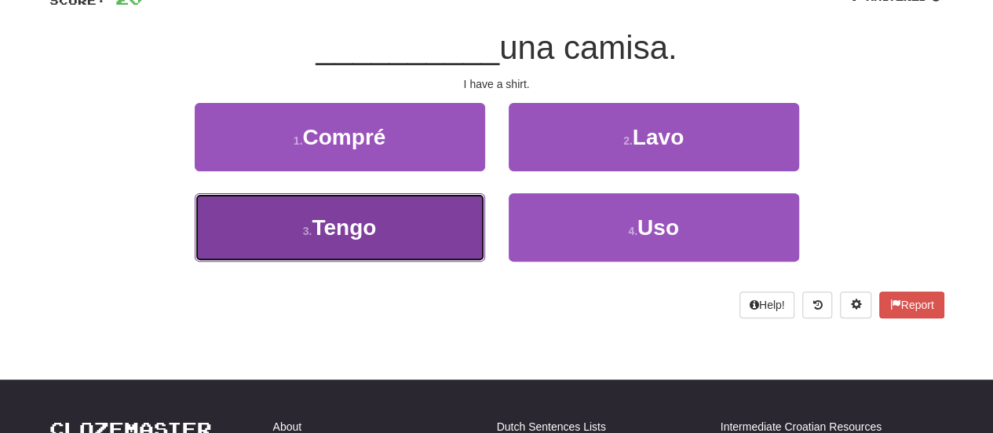
click at [388, 207] on button "3 . Tengo" at bounding box center [340, 227] width 291 height 68
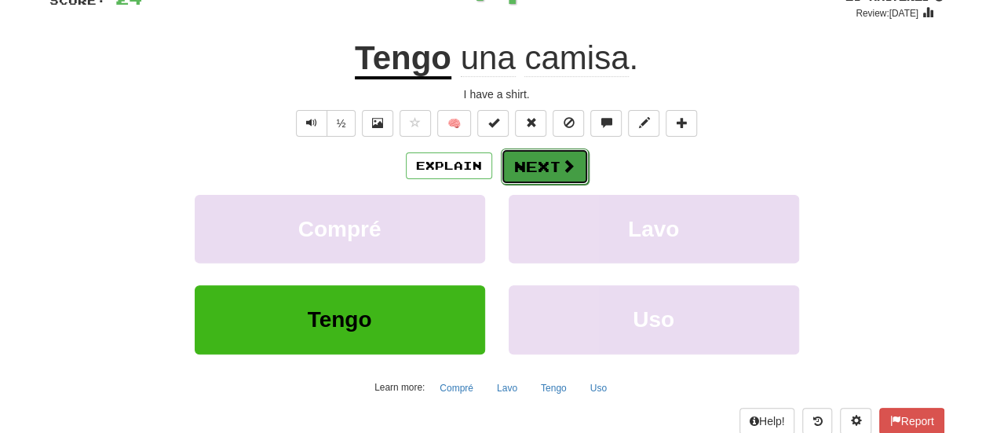
click at [555, 169] on button "Next" at bounding box center [545, 166] width 88 height 36
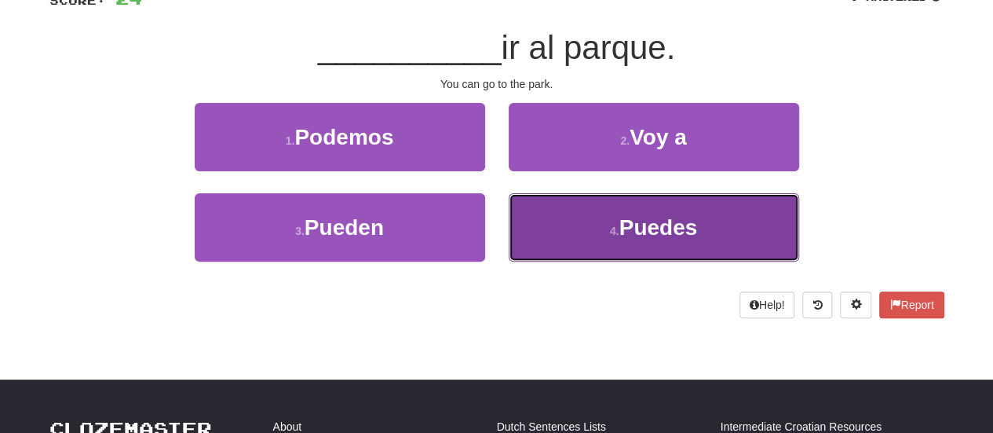
click at [715, 199] on button "4 . Puedes" at bounding box center [654, 227] width 291 height 68
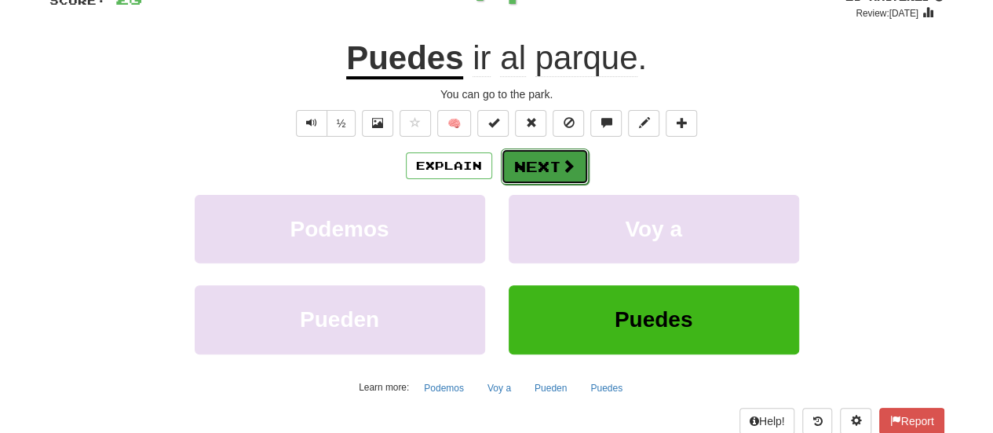
click at [528, 158] on button "Next" at bounding box center [545, 166] width 88 height 36
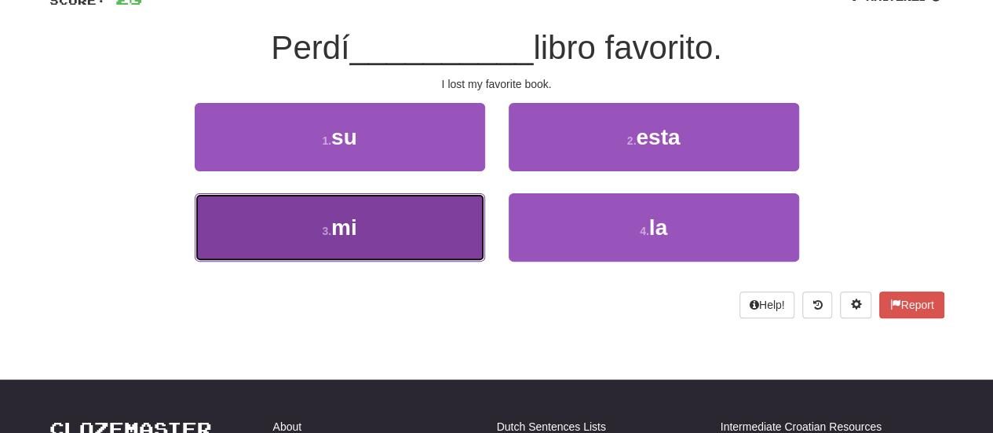
click at [370, 218] on button "3 . mi" at bounding box center [340, 227] width 291 height 68
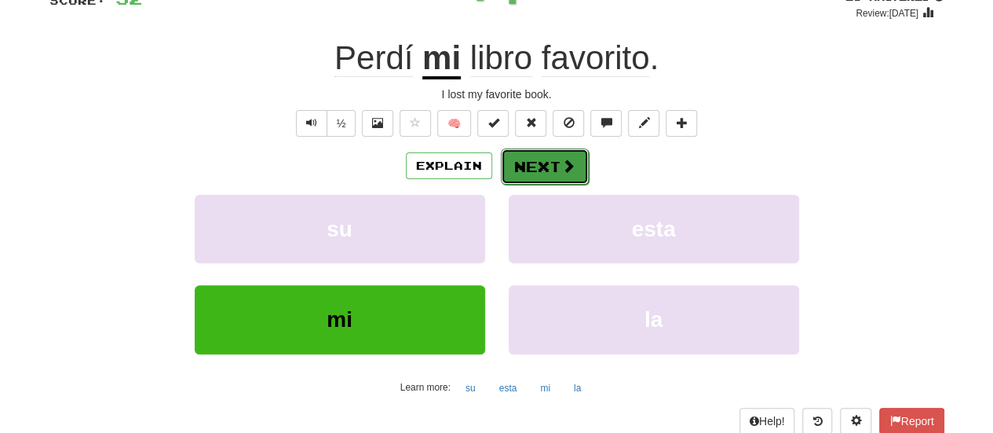
click at [545, 164] on button "Next" at bounding box center [545, 166] width 88 height 36
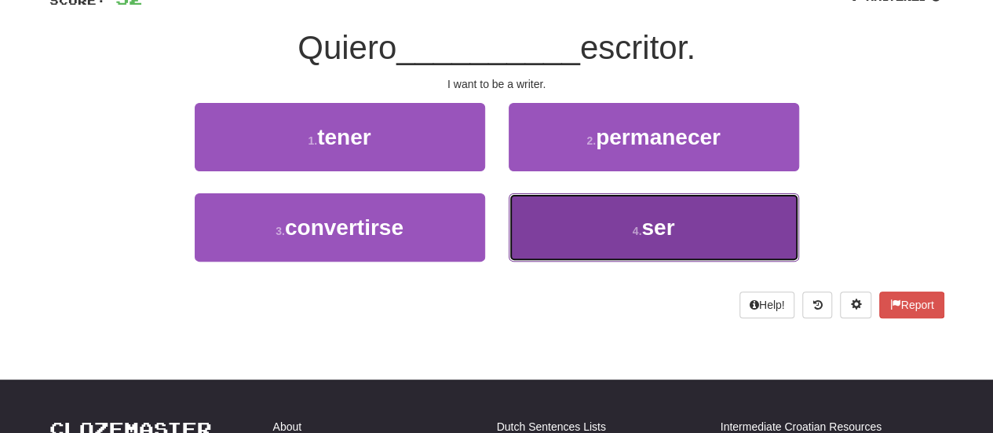
click at [561, 229] on button "4 . ser" at bounding box center [654, 227] width 291 height 68
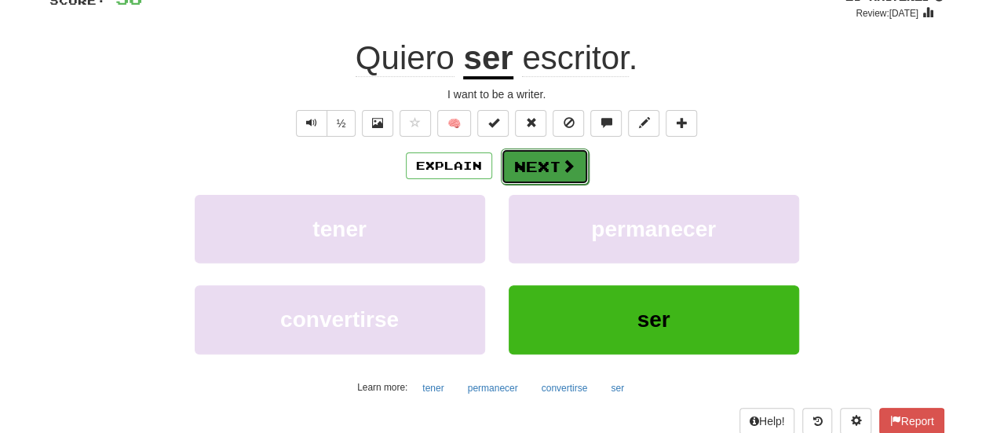
click at [517, 176] on button "Next" at bounding box center [545, 166] width 88 height 36
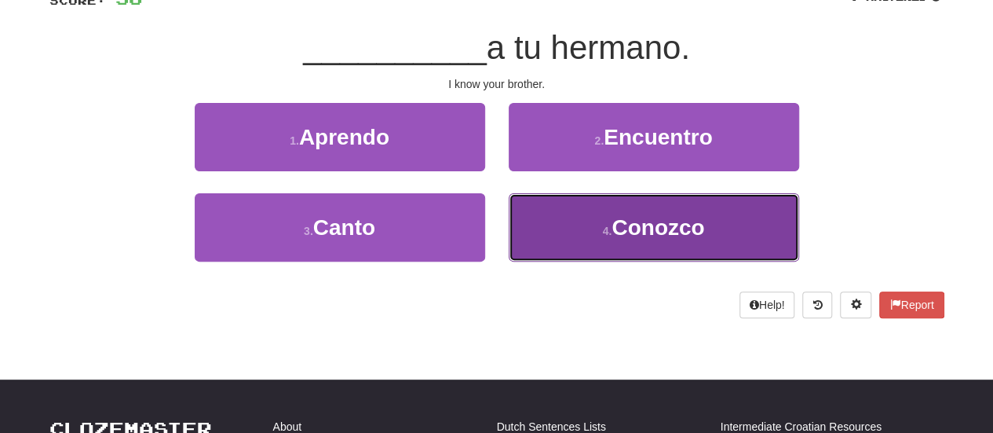
click at [603, 230] on small "4 ." at bounding box center [607, 231] width 9 height 13
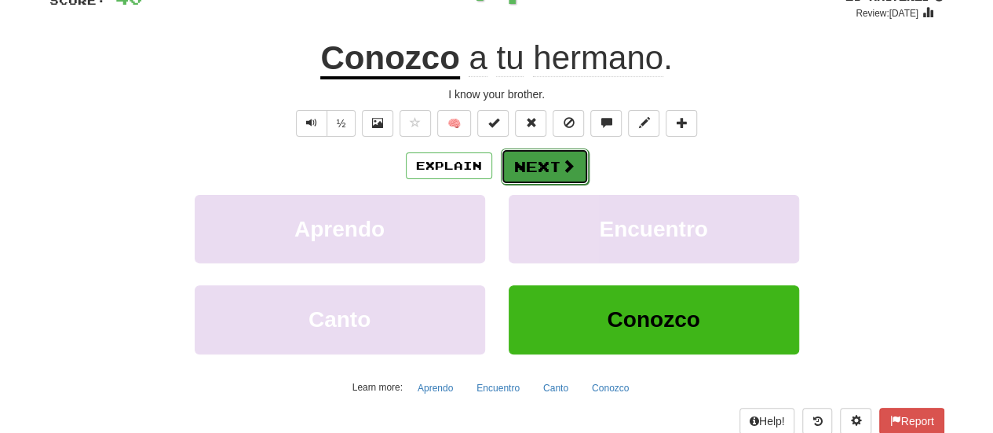
click at [531, 178] on button "Next" at bounding box center [545, 166] width 88 height 36
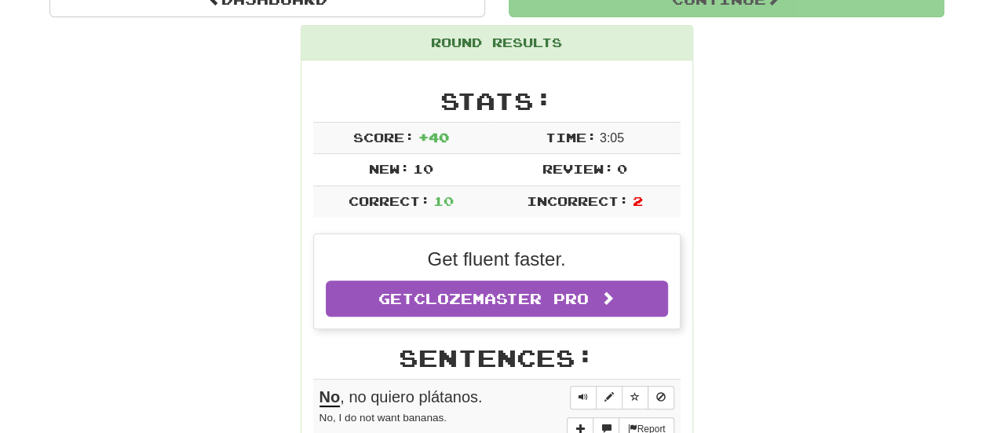
scroll to position [197, 0]
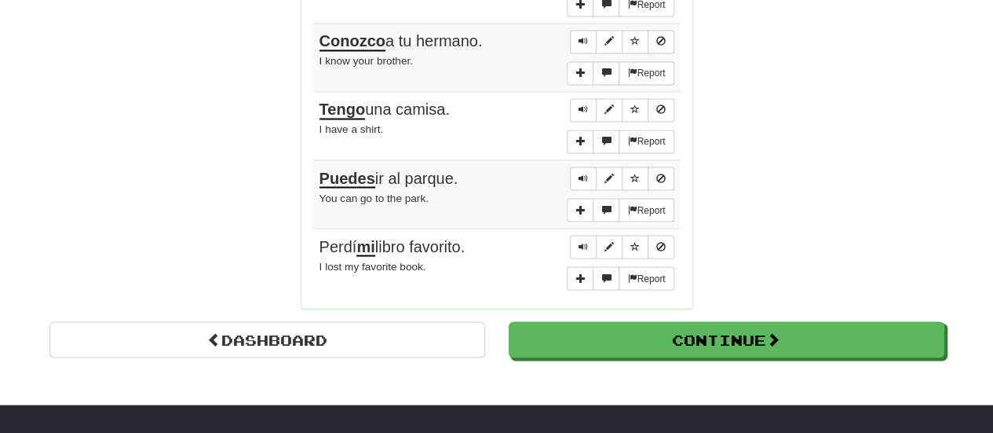
scroll to position [1328, 0]
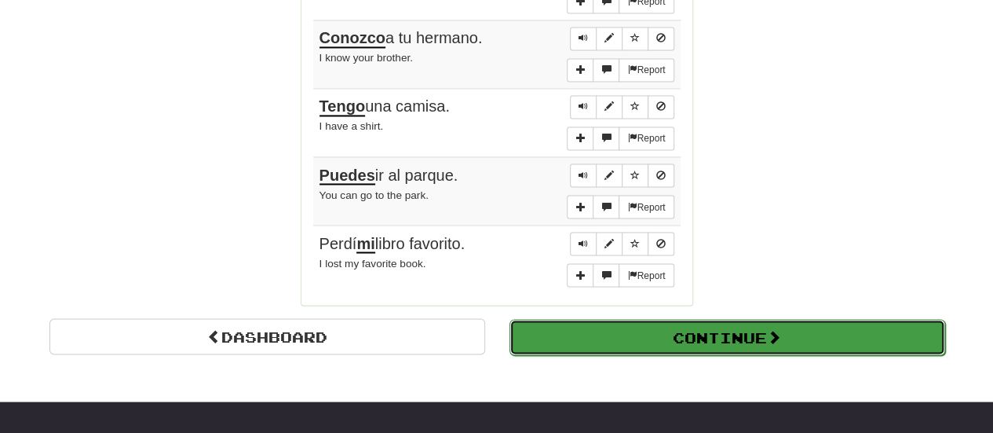
click at [752, 321] on button "Continue" at bounding box center [728, 337] width 436 height 36
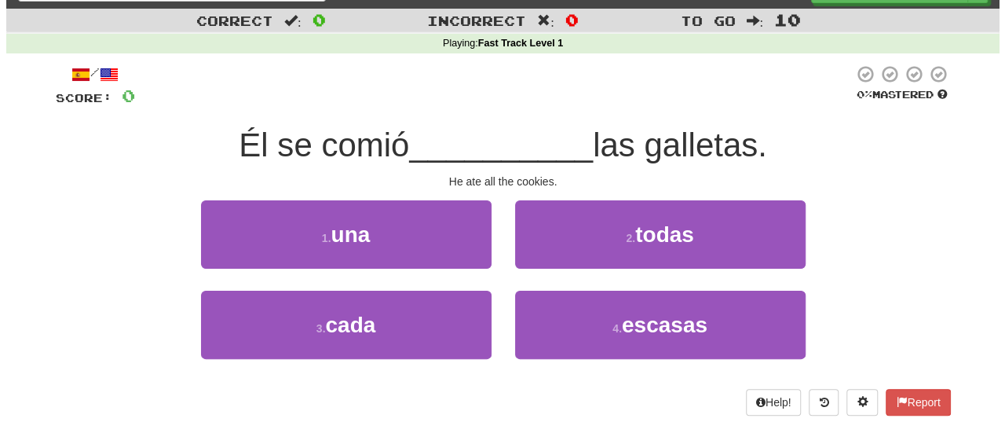
scroll to position [63, 0]
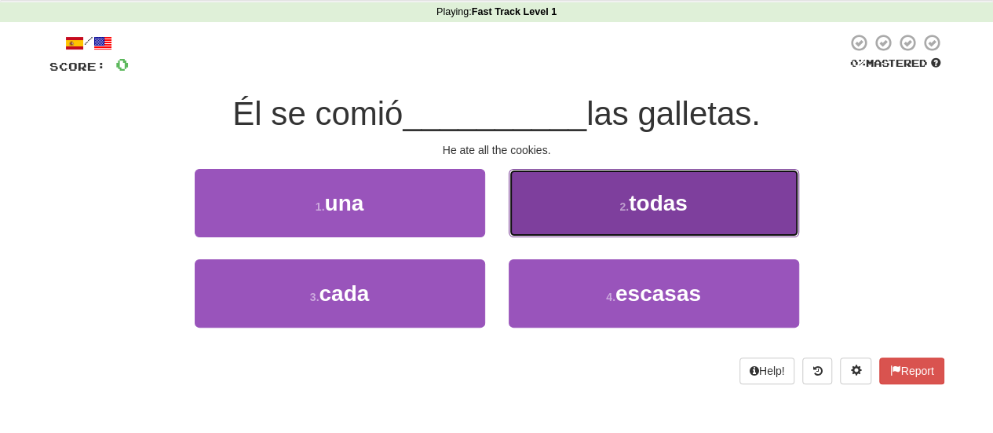
click at [587, 211] on button "2 . todas" at bounding box center [654, 203] width 291 height 68
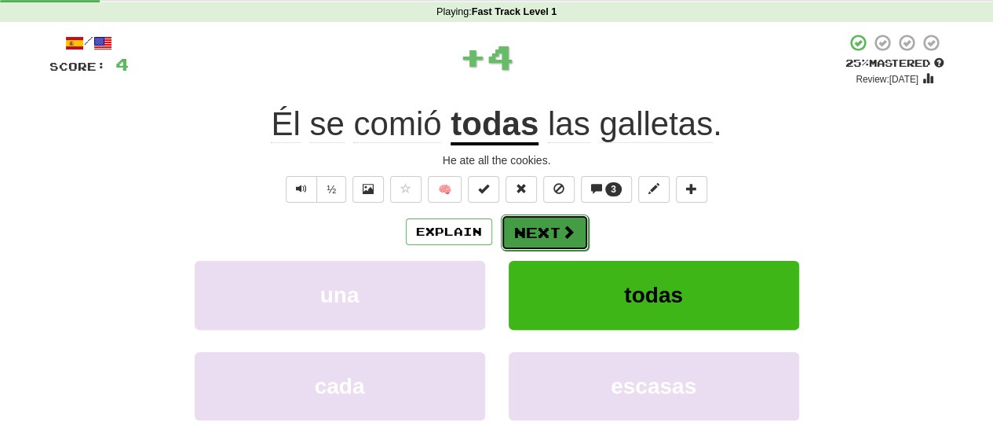
click at [529, 239] on button "Next" at bounding box center [545, 232] width 88 height 36
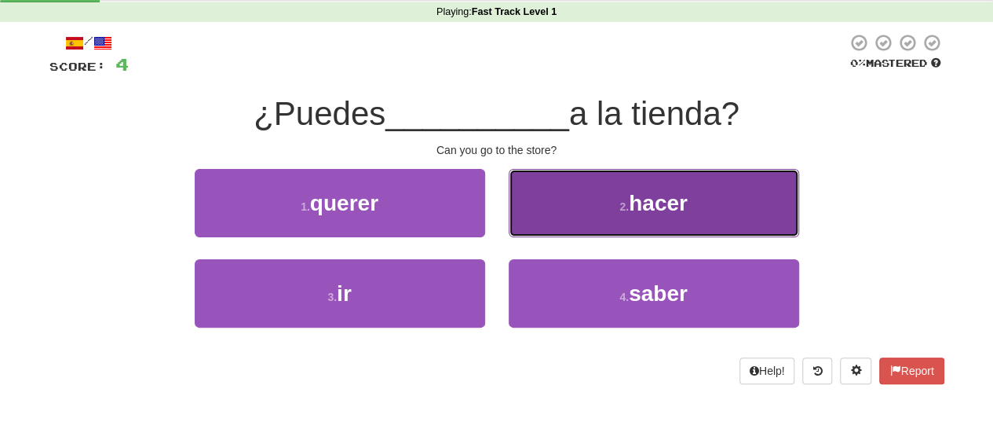
click at [570, 219] on button "2 . hacer" at bounding box center [654, 203] width 291 height 68
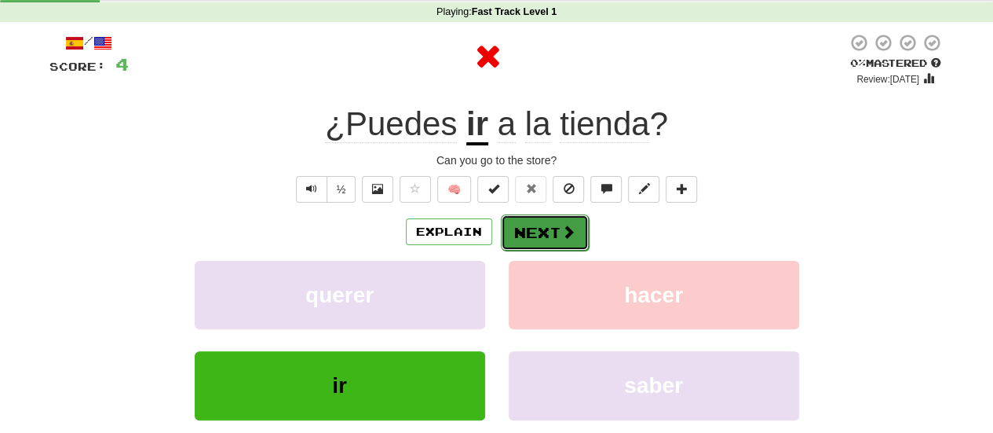
click at [523, 232] on button "Next" at bounding box center [545, 232] width 88 height 36
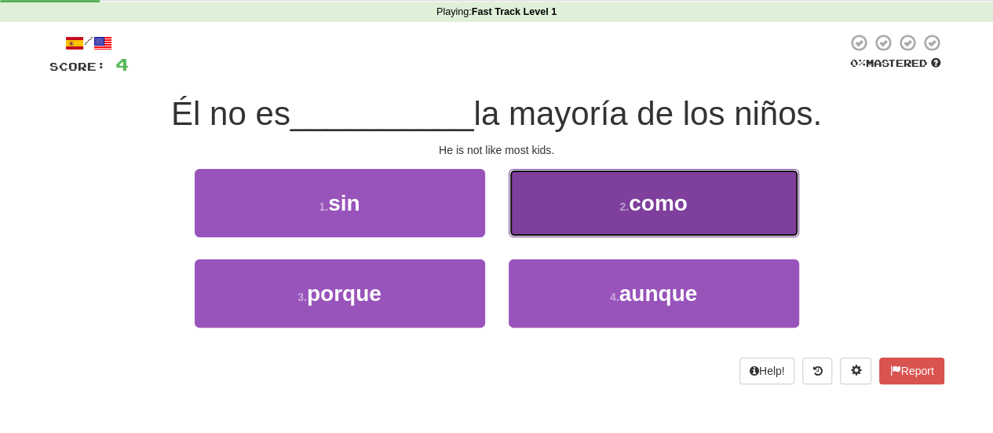
click at [603, 210] on button "2 . como" at bounding box center [654, 203] width 291 height 68
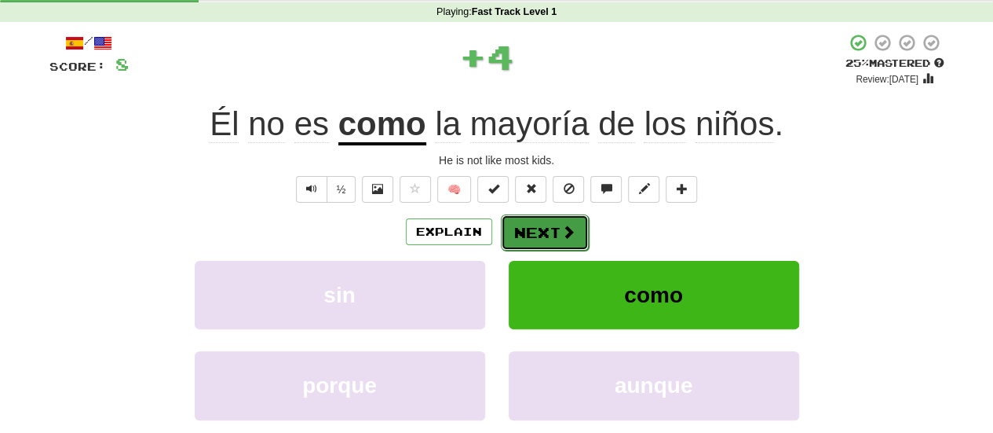
click at [542, 220] on button "Next" at bounding box center [545, 232] width 88 height 36
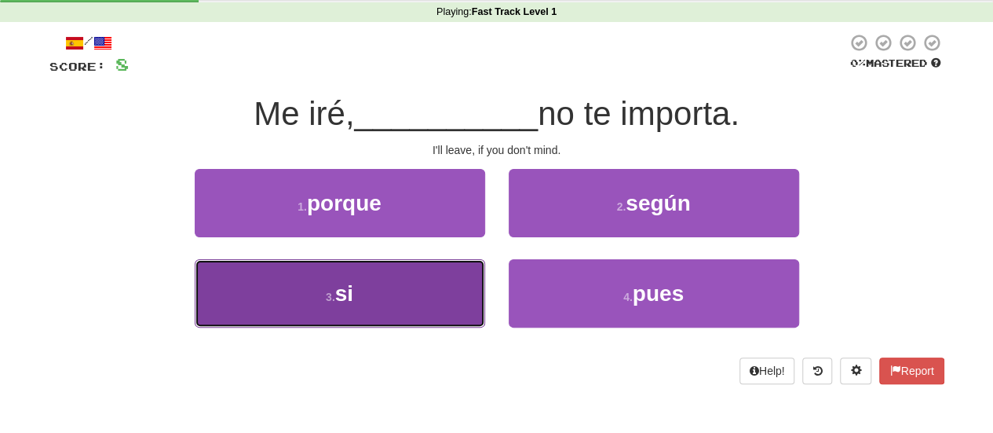
click at [379, 308] on button "3 . si" at bounding box center [340, 293] width 291 height 68
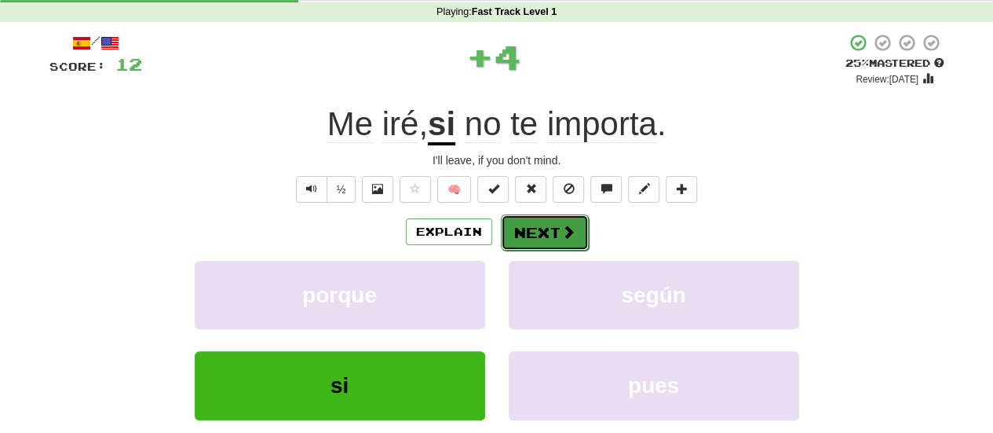
click at [528, 236] on button "Next" at bounding box center [545, 232] width 88 height 36
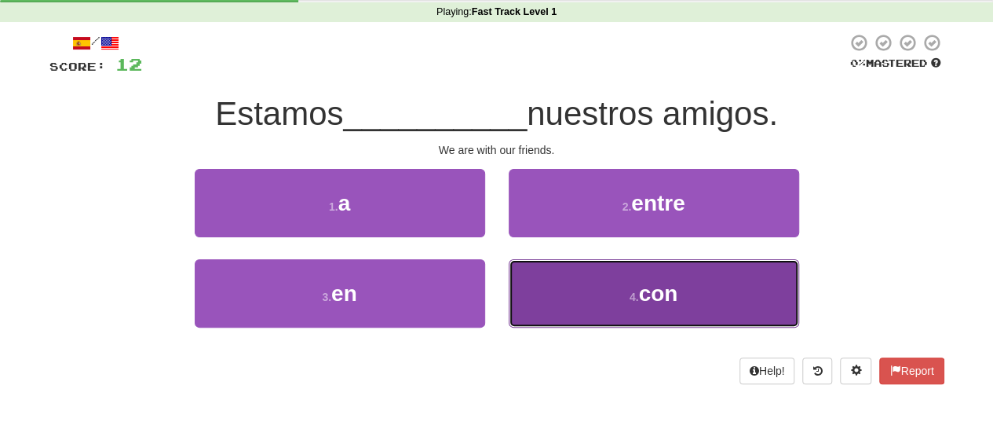
click at [609, 291] on button "4 . con" at bounding box center [654, 293] width 291 height 68
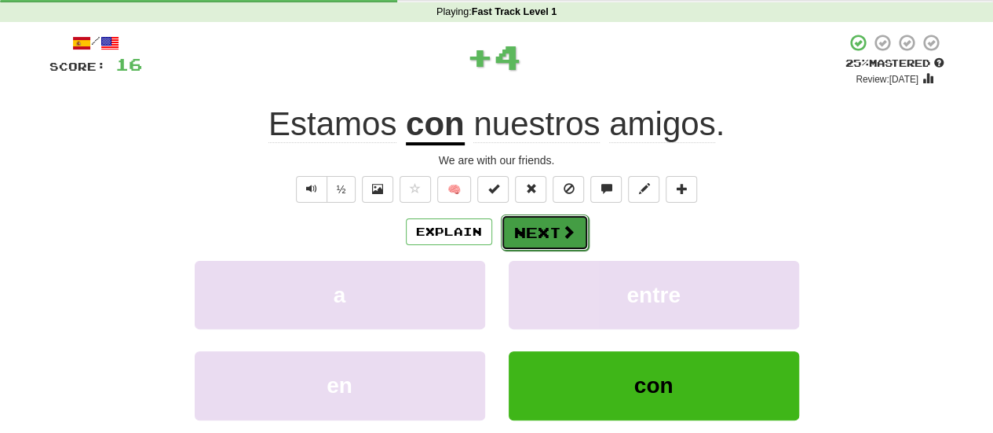
click at [529, 225] on button "Next" at bounding box center [545, 232] width 88 height 36
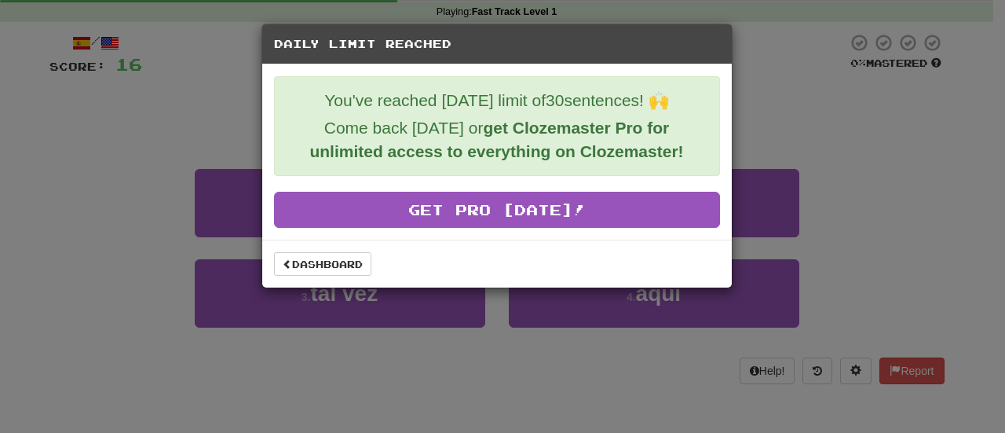
drag, startPoint x: 418, startPoint y: 286, endPoint x: 388, endPoint y: 307, distance: 36.6
click at [388, 307] on div "Daily Limit Reached You've reached [DATE] limit of 30 sentences! 🙌 Come back [D…" at bounding box center [502, 216] width 1005 height 433
drag, startPoint x: 388, startPoint y: 307, endPoint x: 344, endPoint y: 263, distance: 62.2
click at [344, 263] on div "Daily Limit Reached You've reached [DATE] limit of 30 sentences! 🙌 Come back [D…" at bounding box center [502, 216] width 1005 height 433
click at [344, 263] on link "Dashboard" at bounding box center [322, 264] width 97 height 24
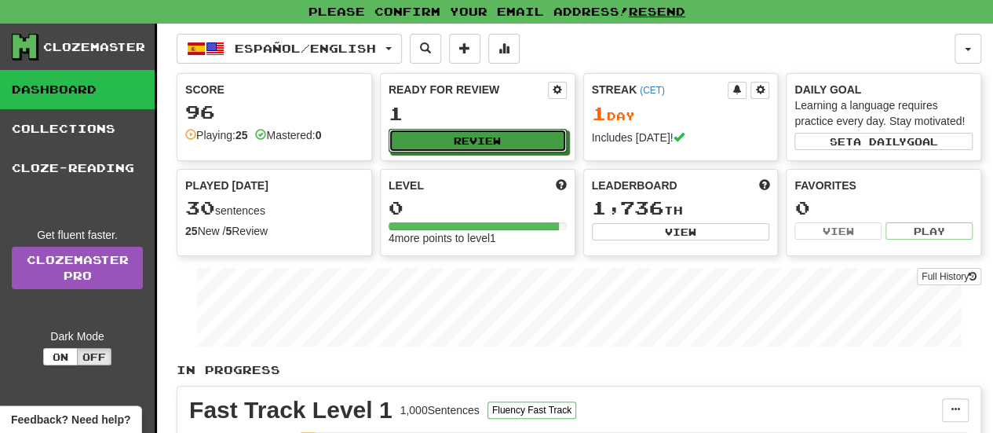
click at [493, 133] on button "Review" at bounding box center [478, 141] width 178 height 24
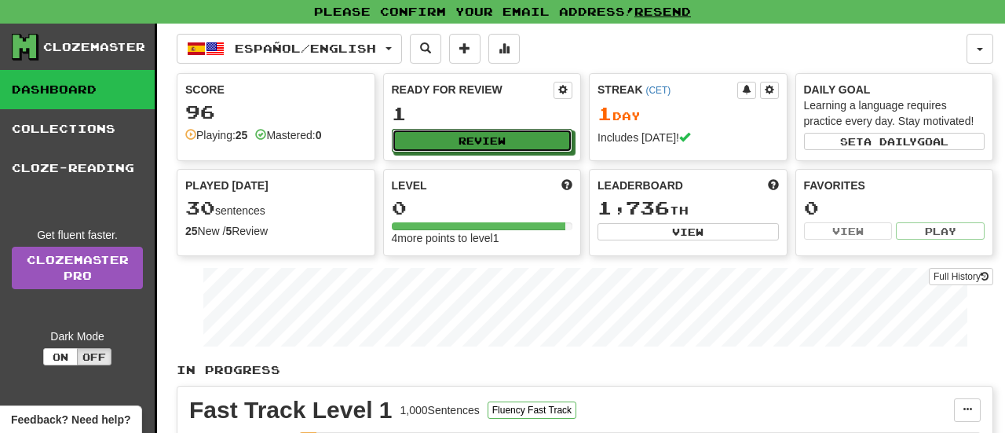
select select "**"
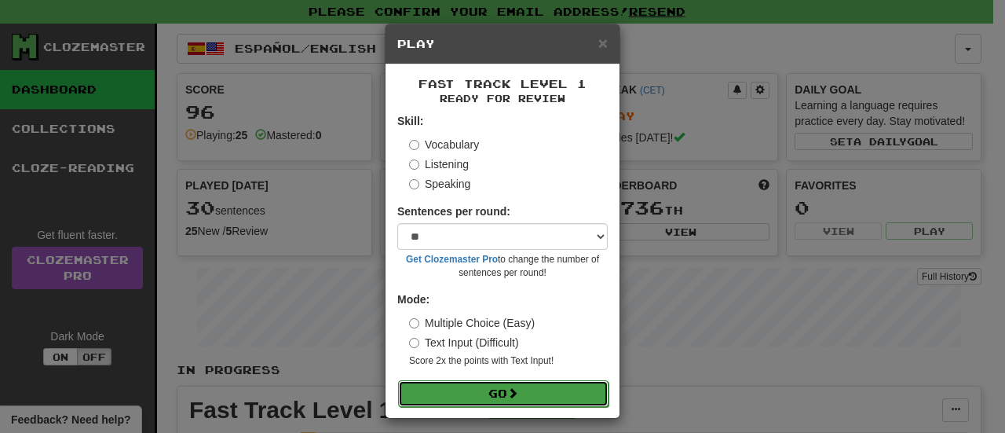
click at [480, 384] on button "Go" at bounding box center [503, 393] width 210 height 27
